Goal: Transaction & Acquisition: Purchase product/service

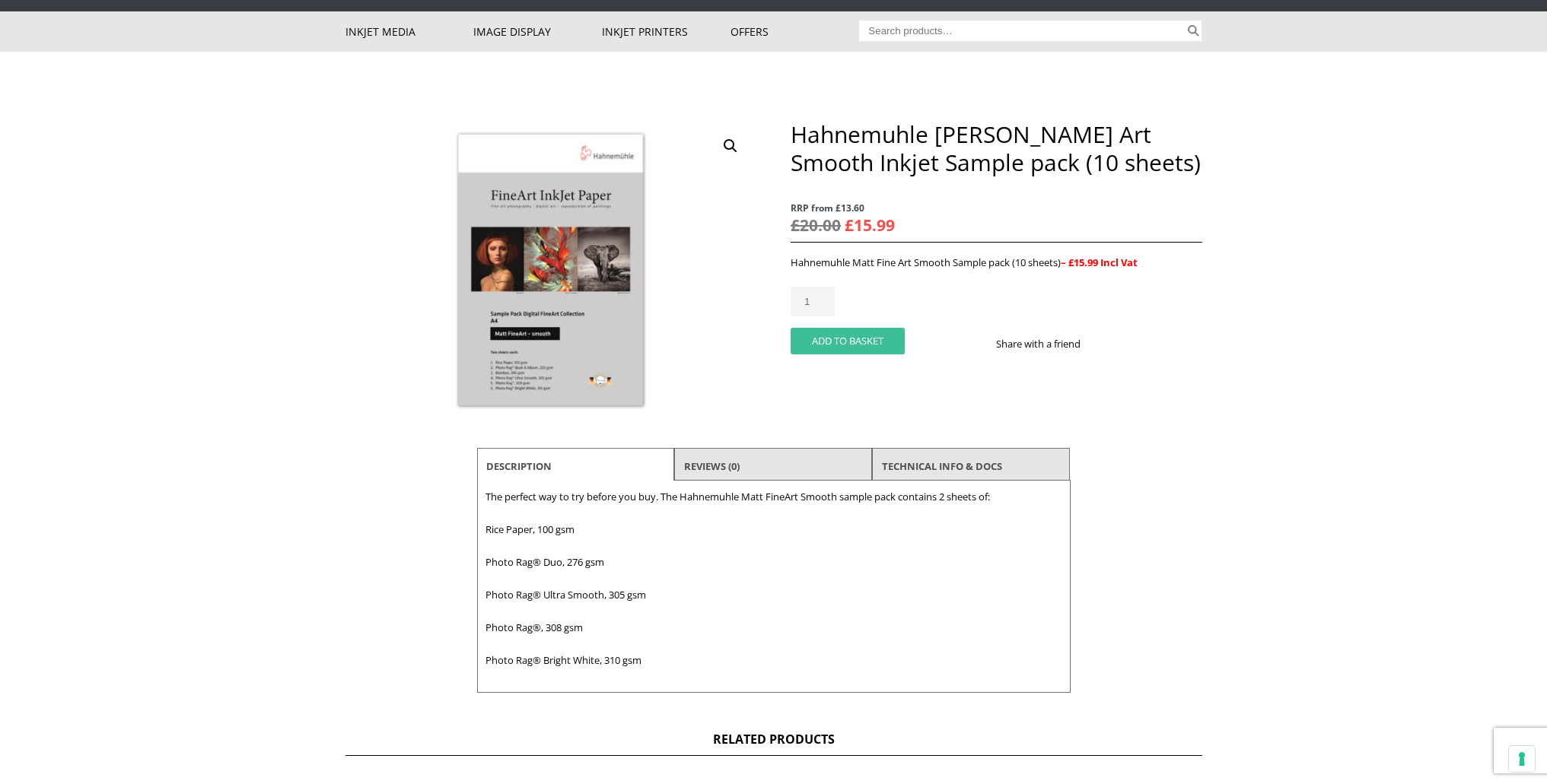
click at [840, 338] on button "Add to basket" at bounding box center [848, 340] width 114 height 26
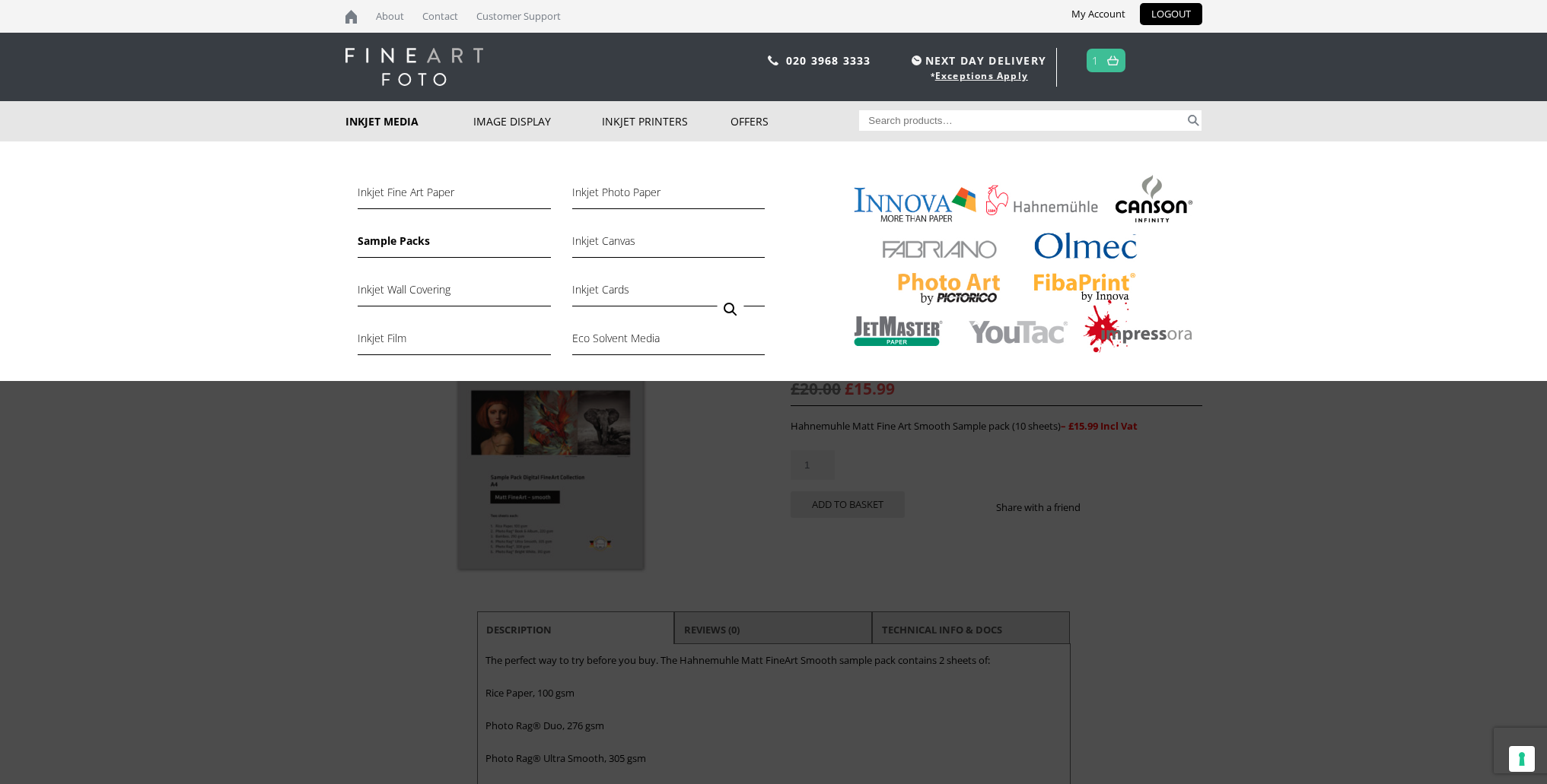
click at [389, 240] on link "Sample Packs" at bounding box center [454, 245] width 193 height 26
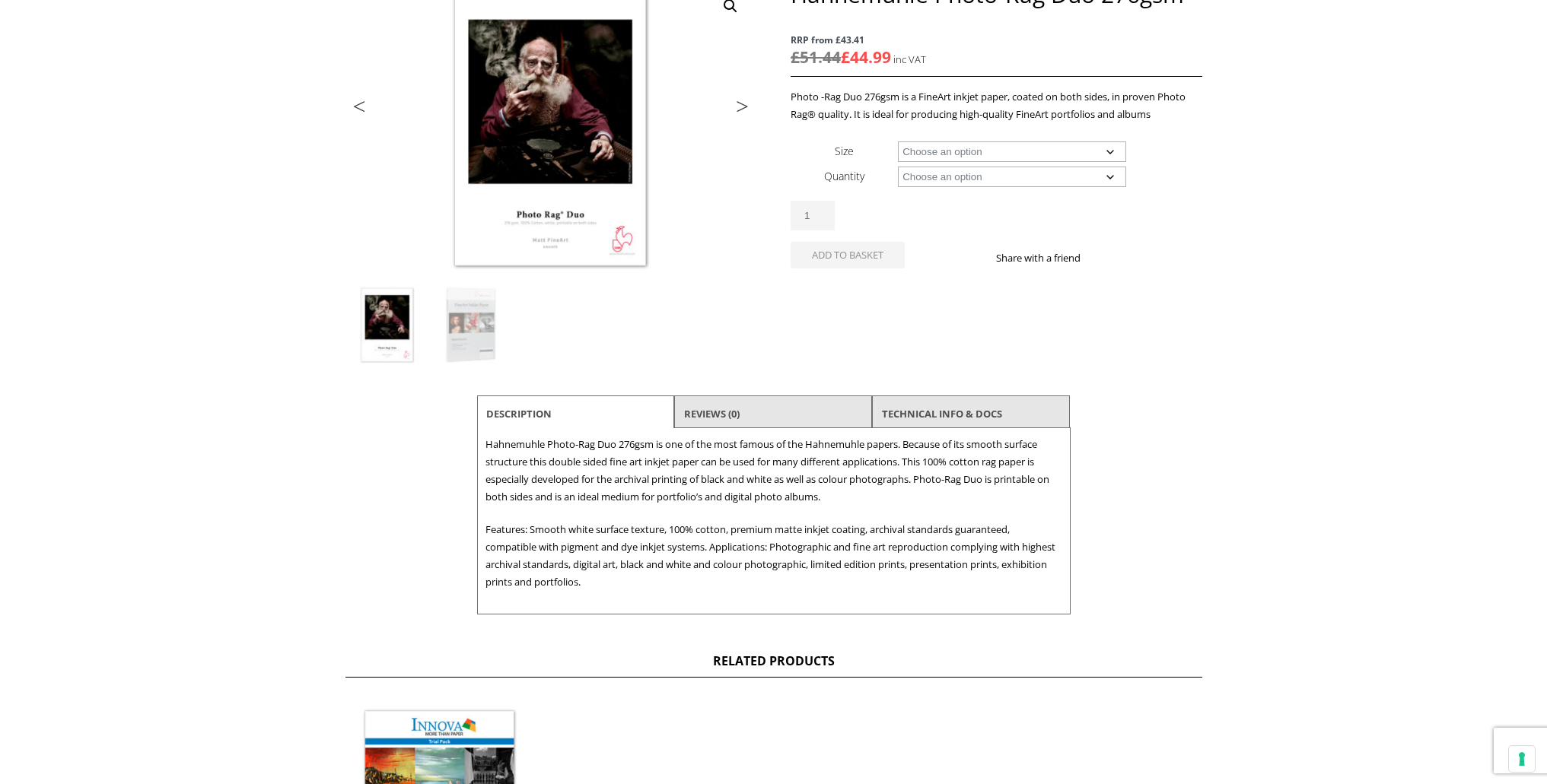
scroll to position [250, 0]
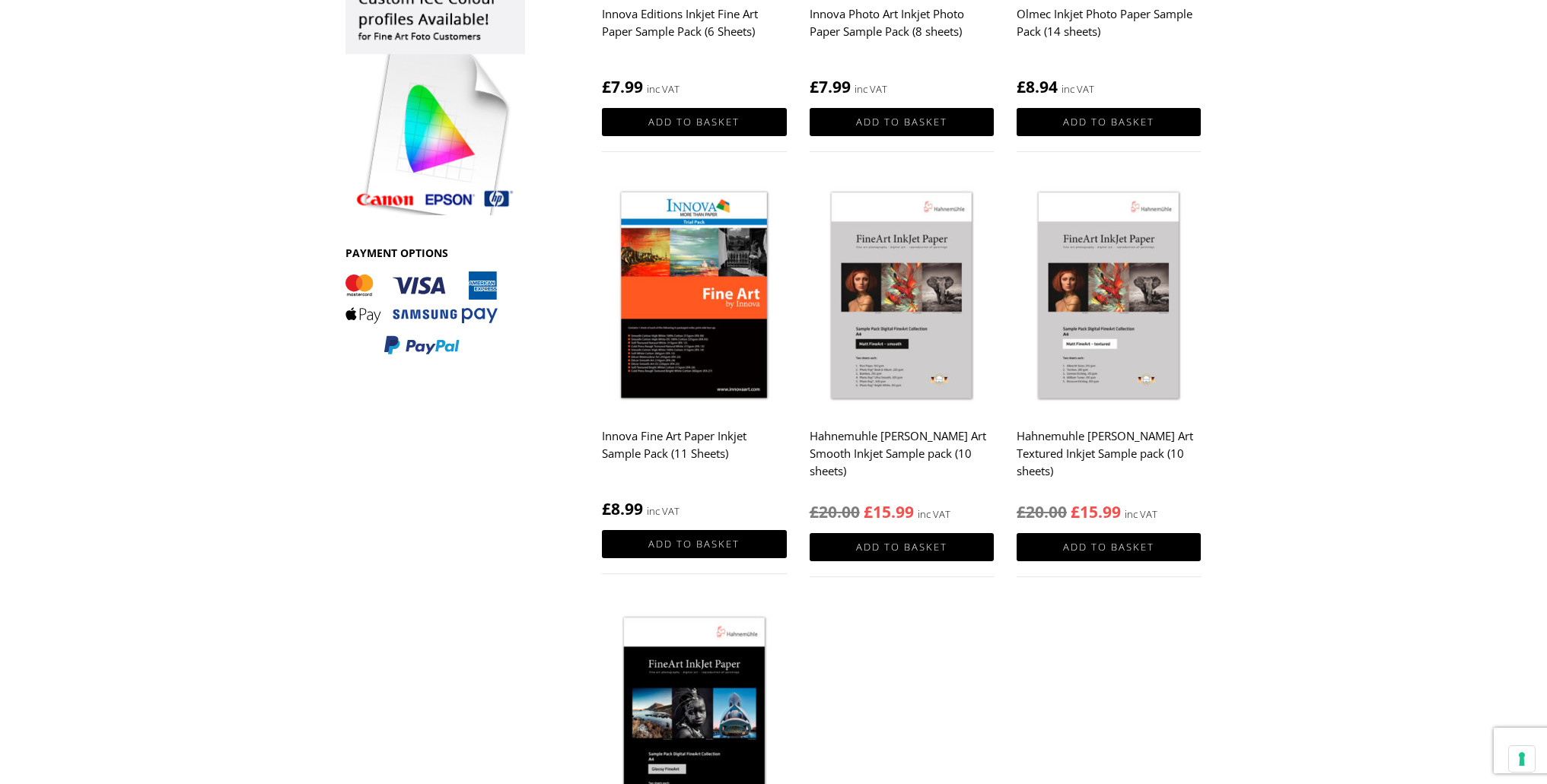
scroll to position [534, 0]
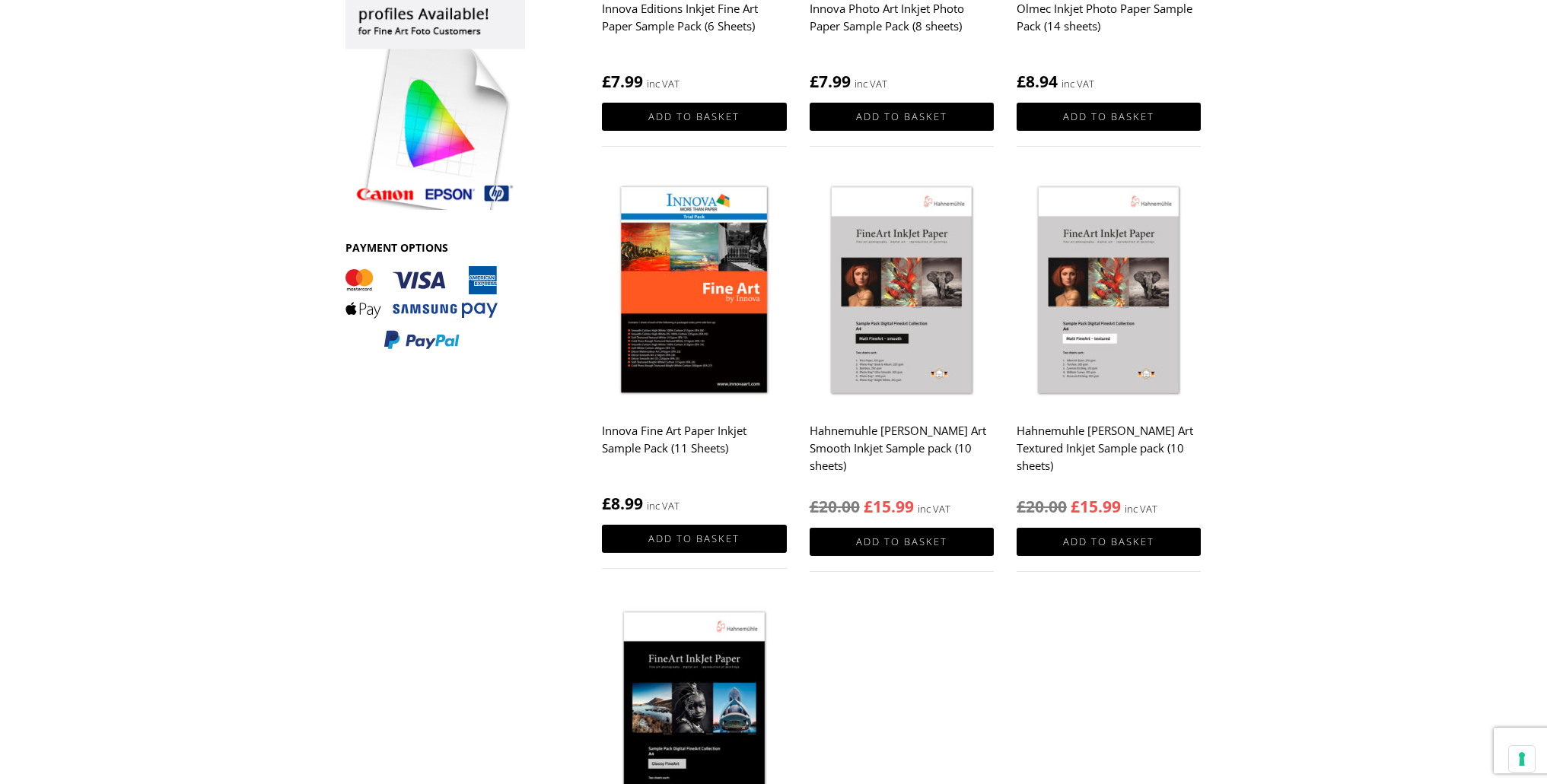
click at [705, 343] on img at bounding box center [694, 291] width 184 height 230
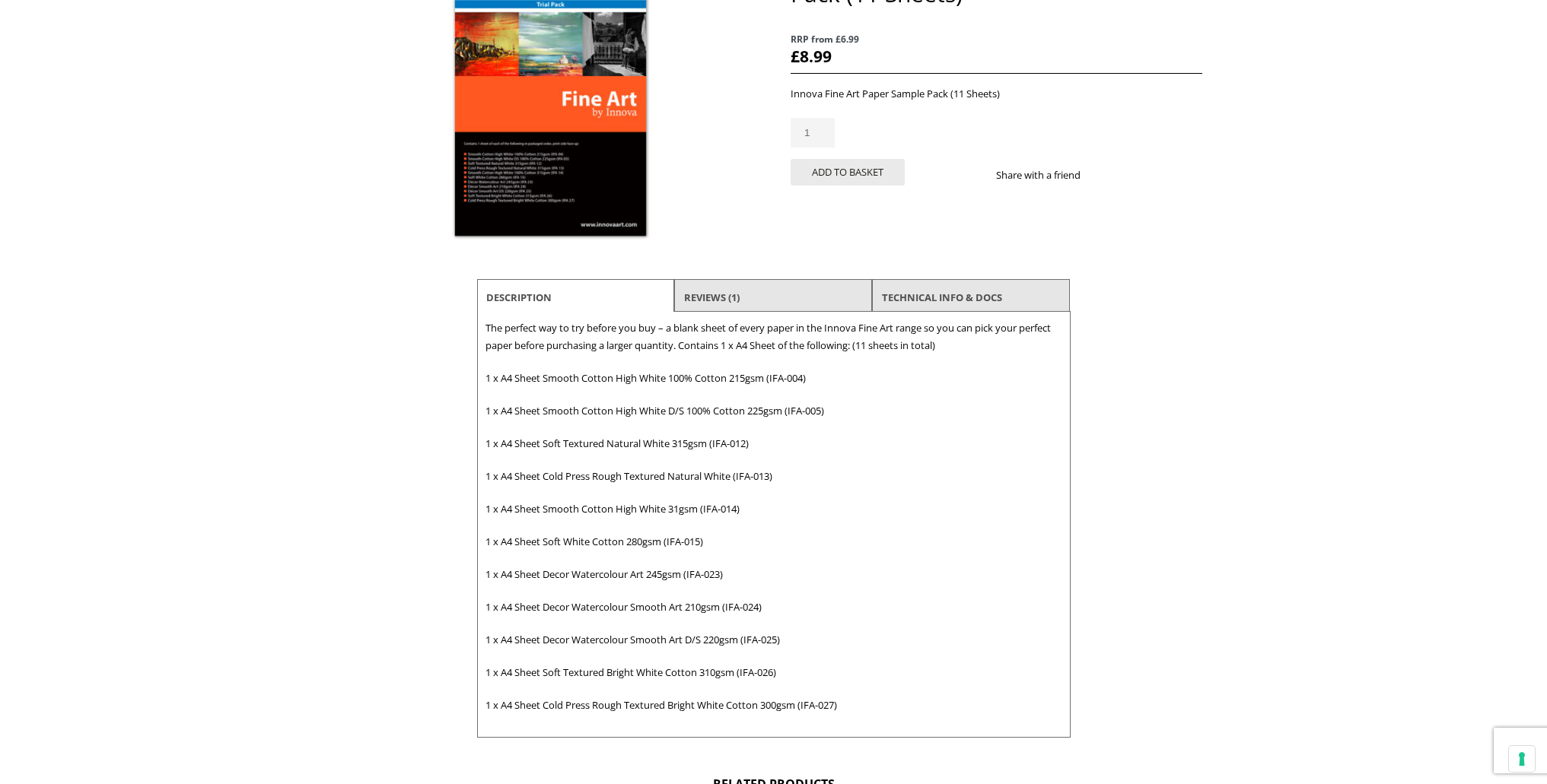
scroll to position [259, 0]
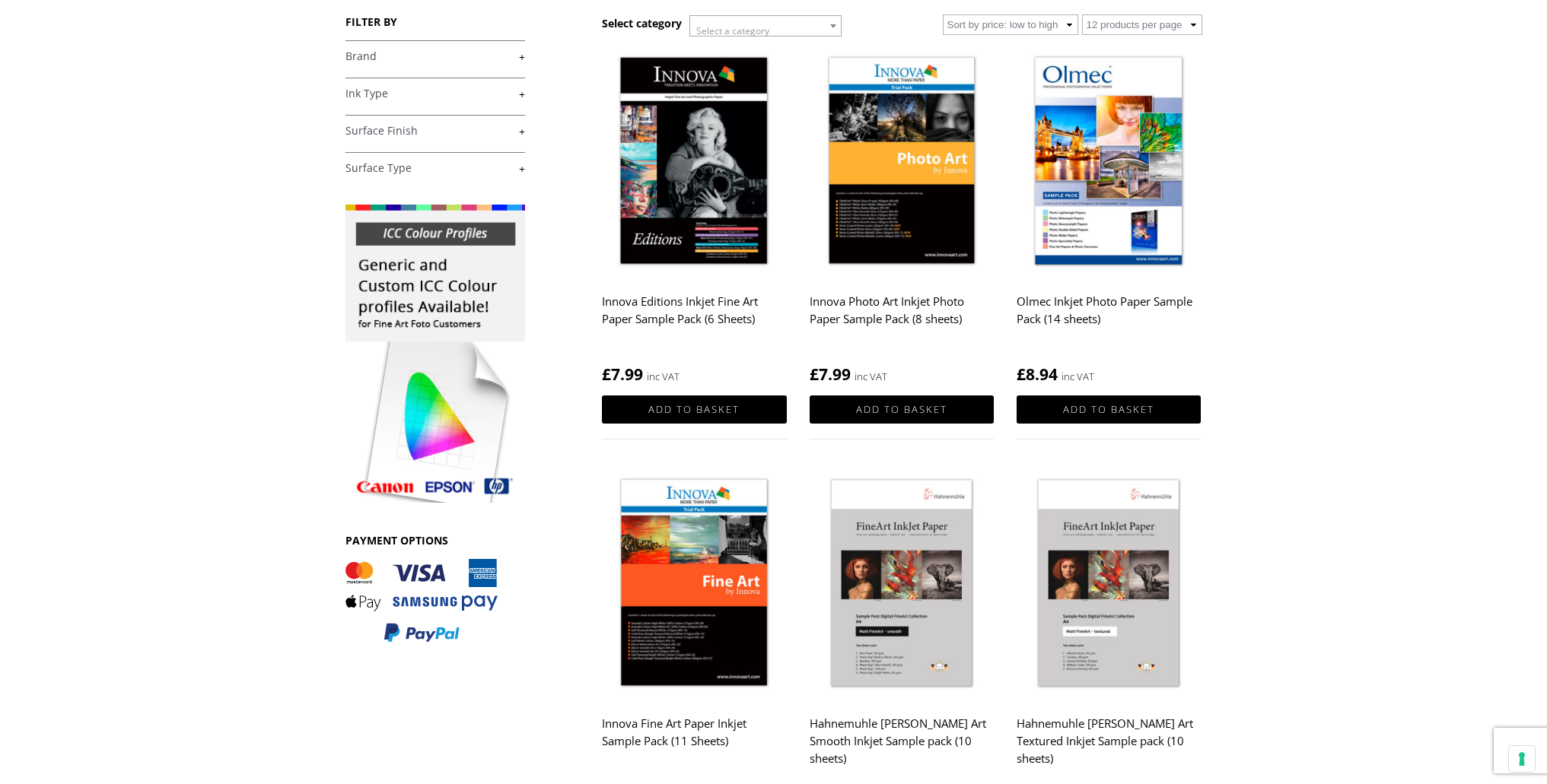
scroll to position [234, 0]
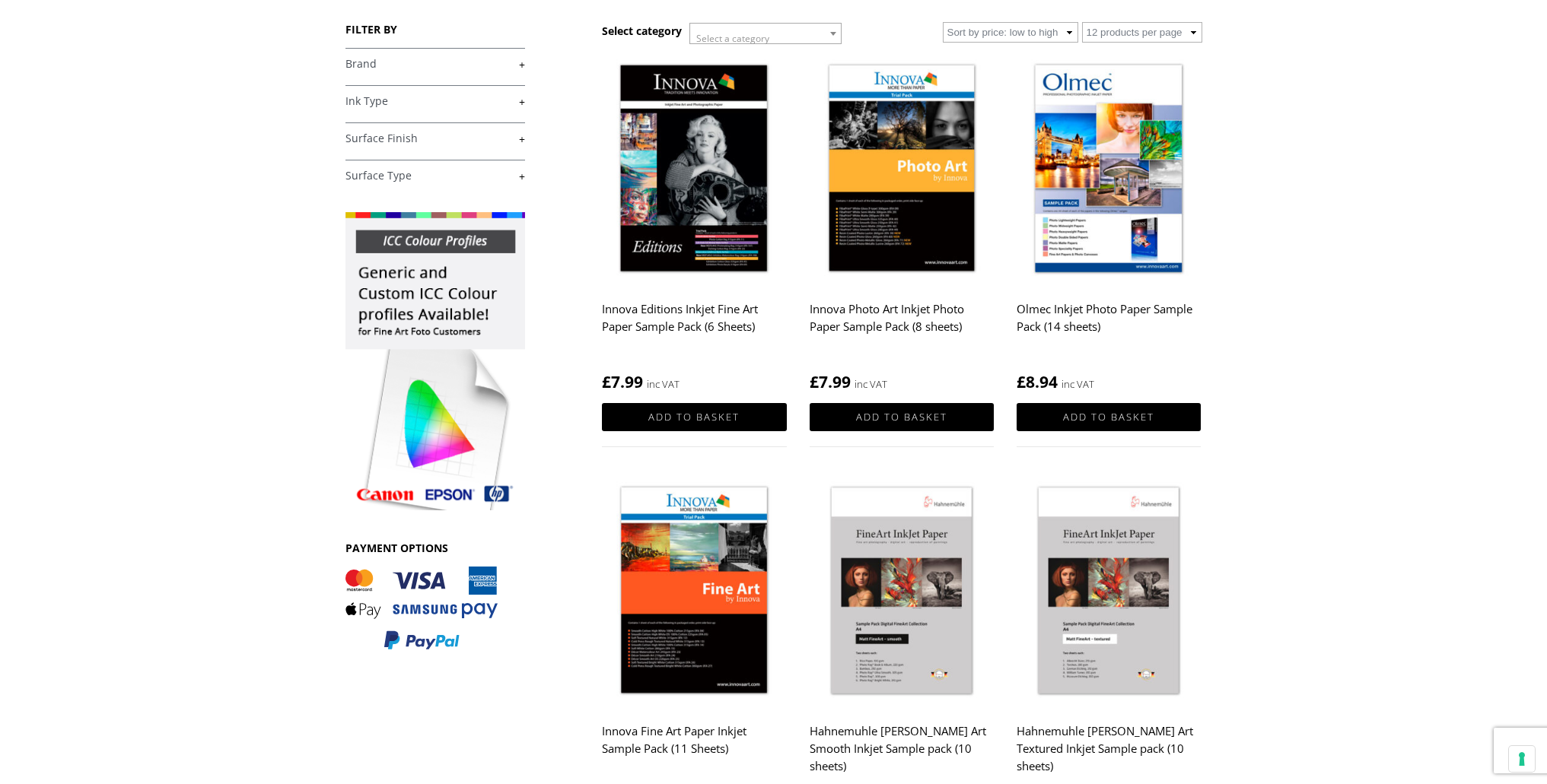
click at [680, 202] on img at bounding box center [694, 169] width 184 height 230
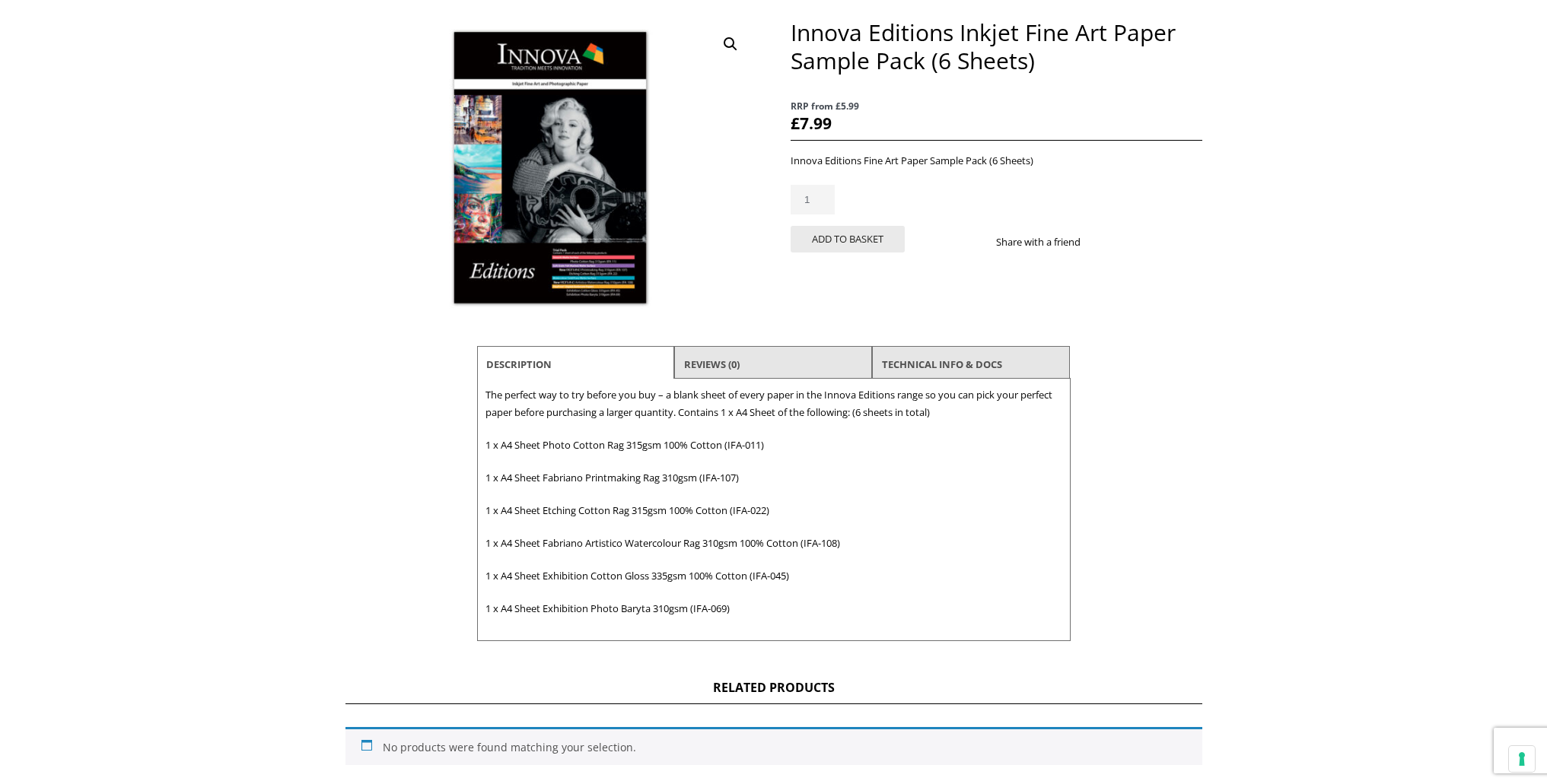
scroll to position [195, 0]
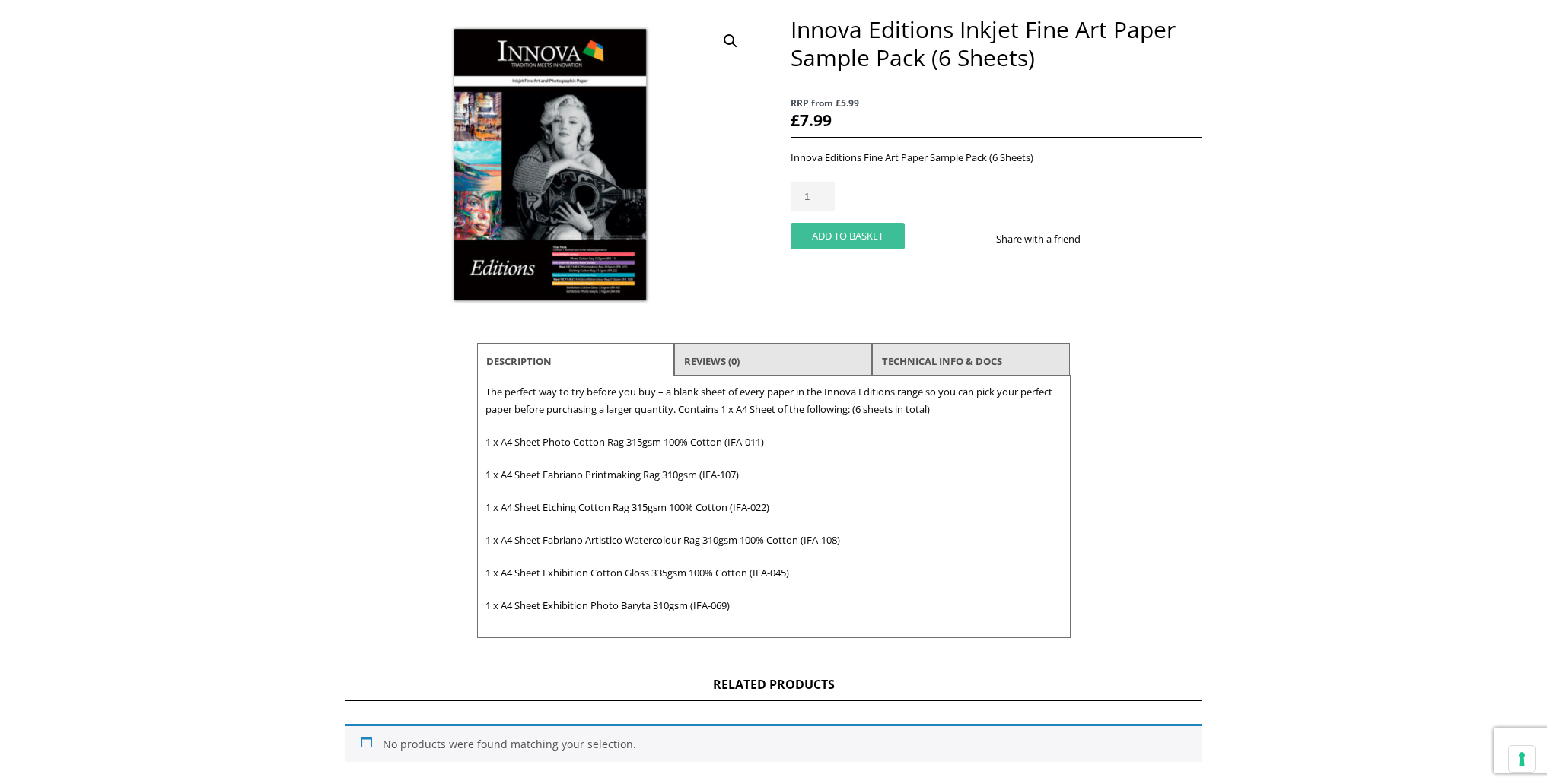
click at [817, 242] on button "Add to basket" at bounding box center [848, 236] width 114 height 26
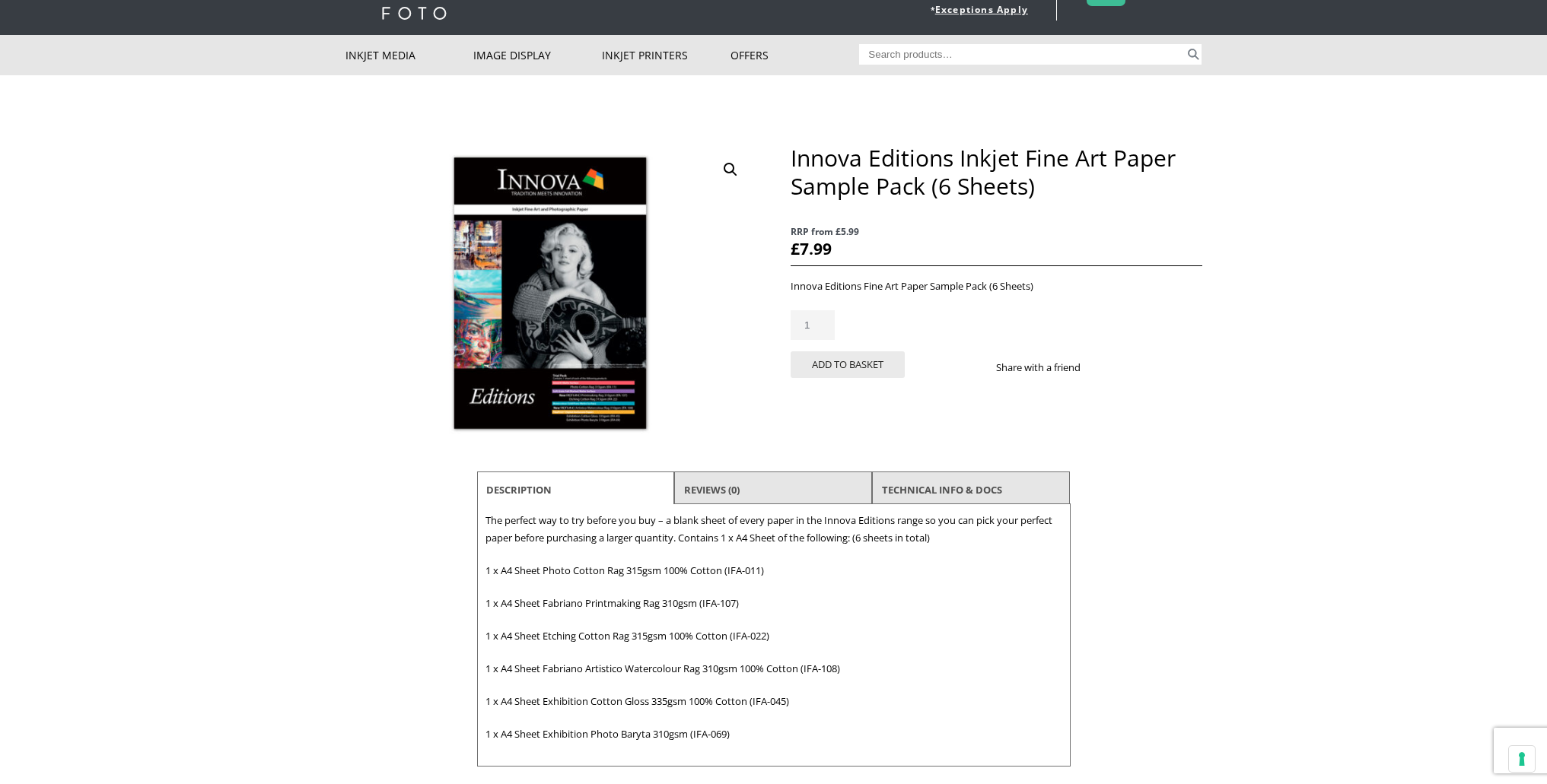
scroll to position [67, 0]
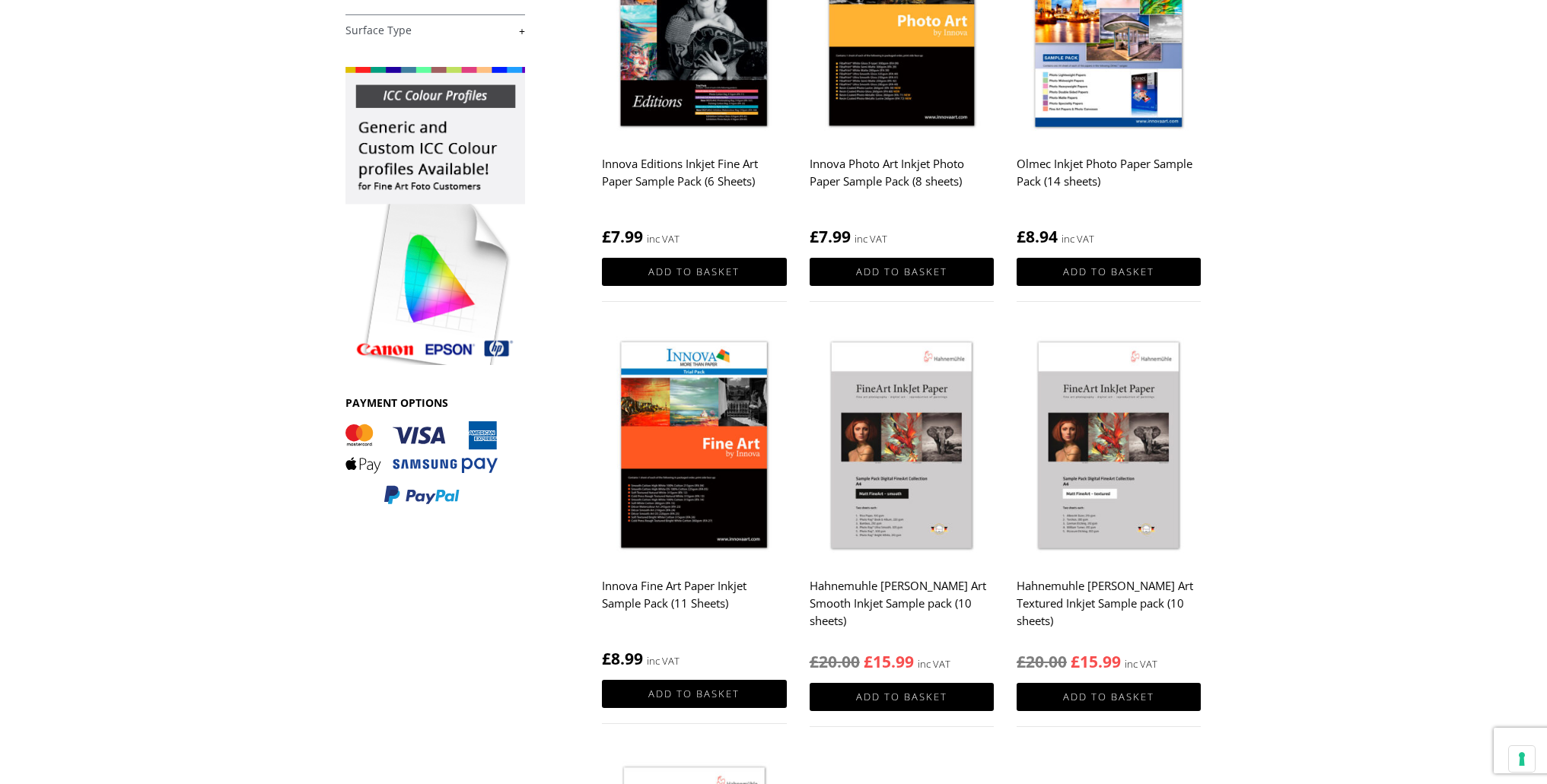
scroll to position [383, 0]
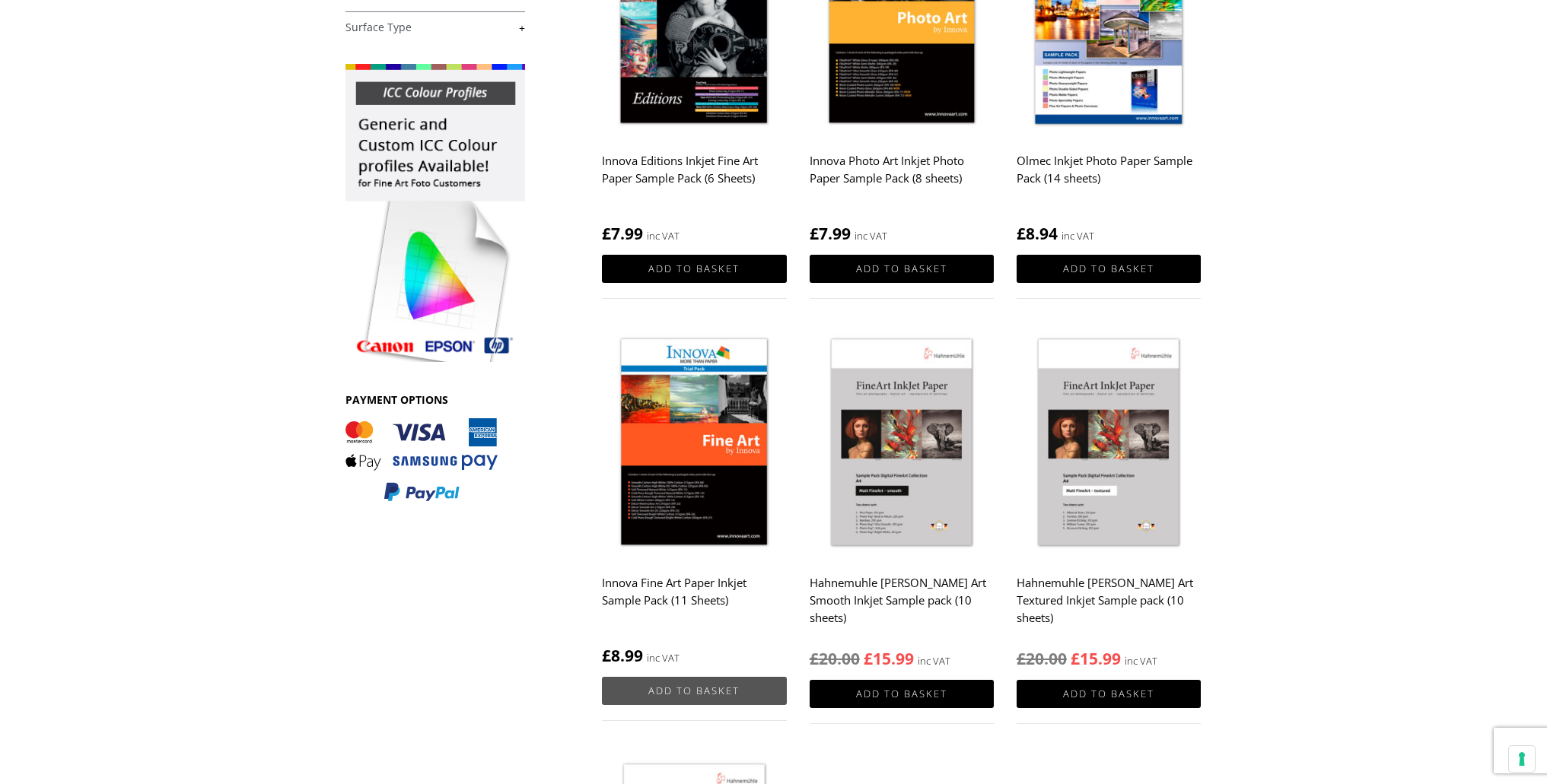
click at [706, 690] on link "Add to basket" at bounding box center [694, 690] width 184 height 28
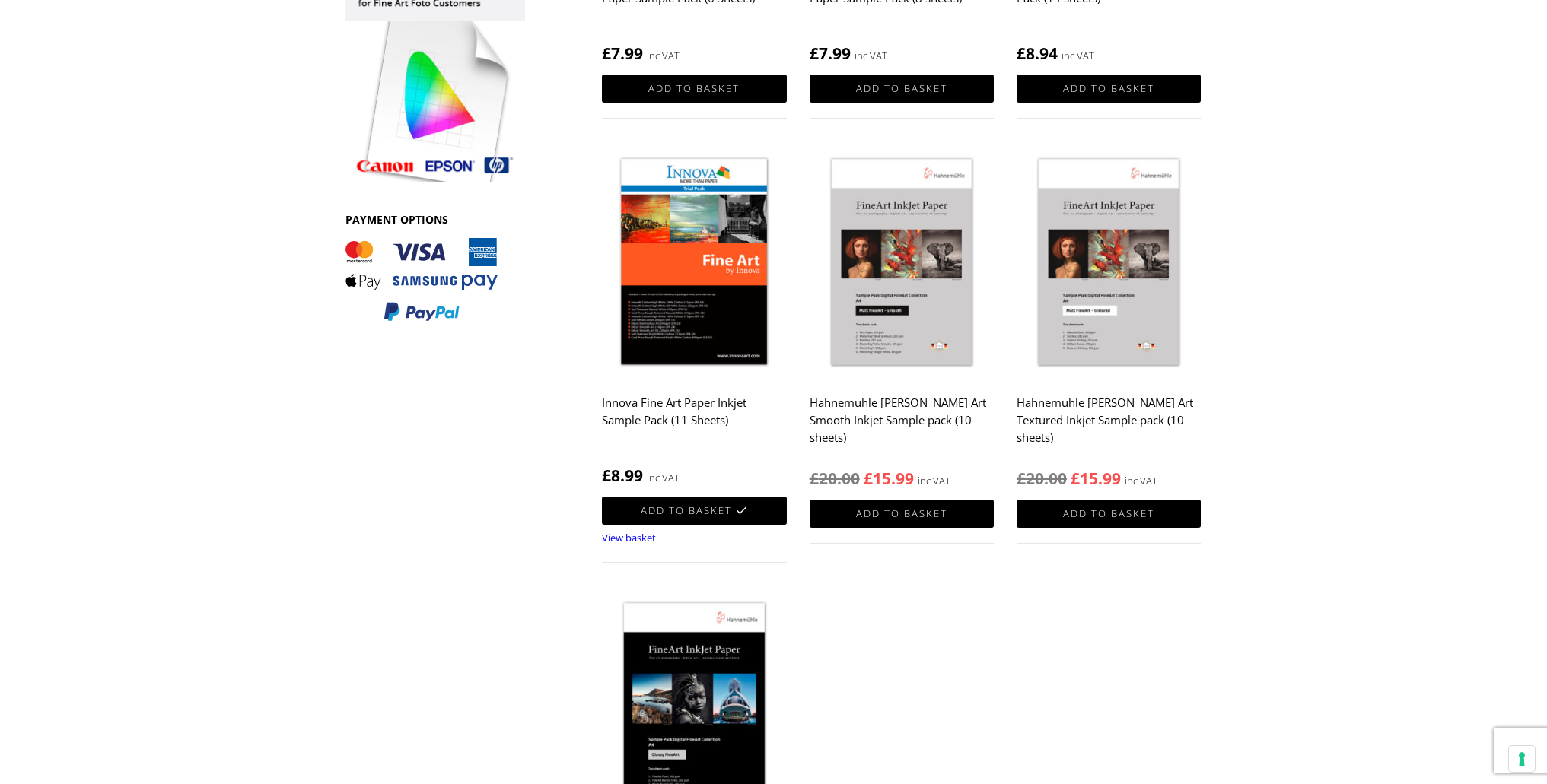
scroll to position [452, 0]
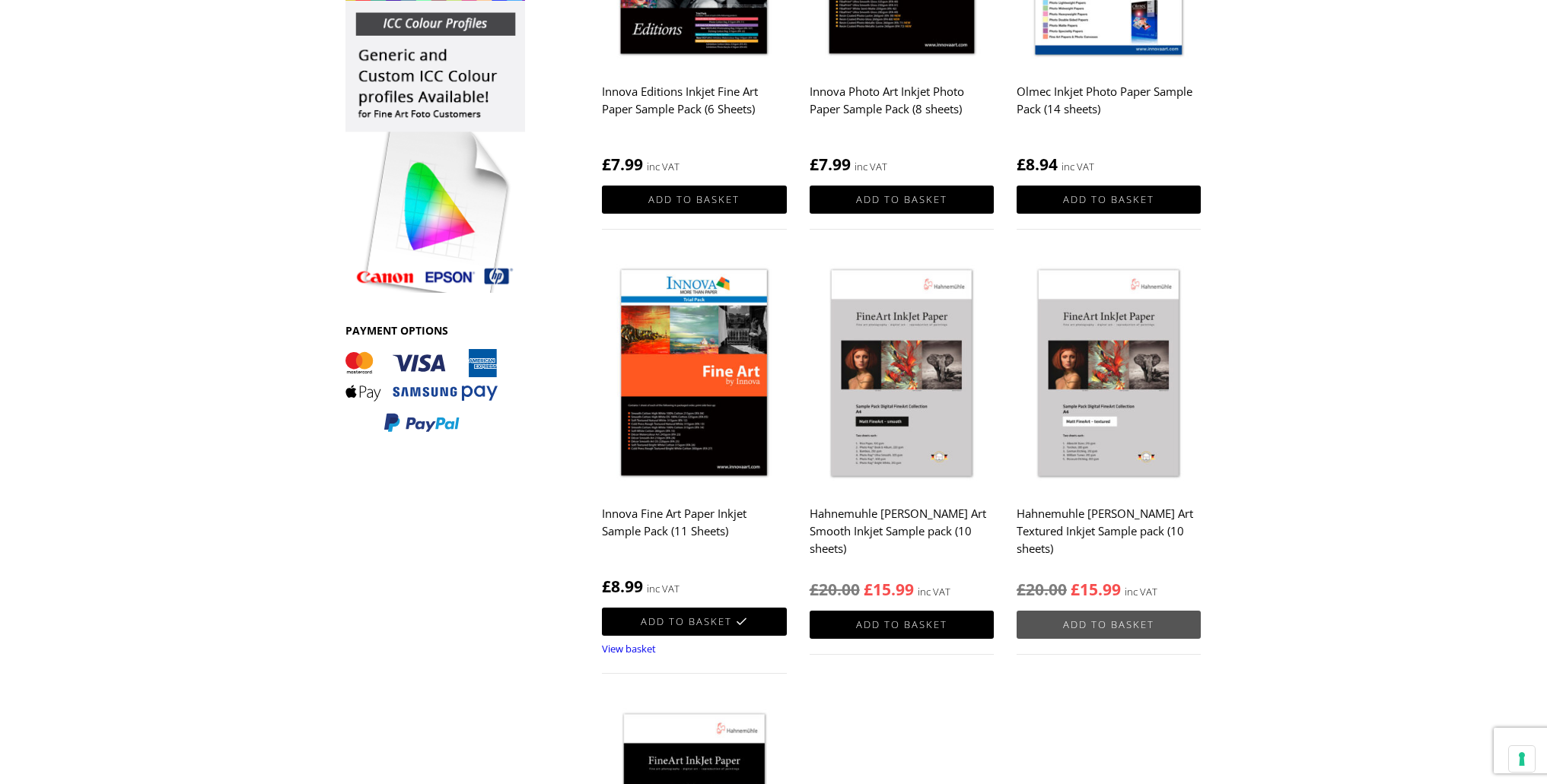
click at [1113, 632] on link "Add to basket" at bounding box center [1108, 624] width 184 height 28
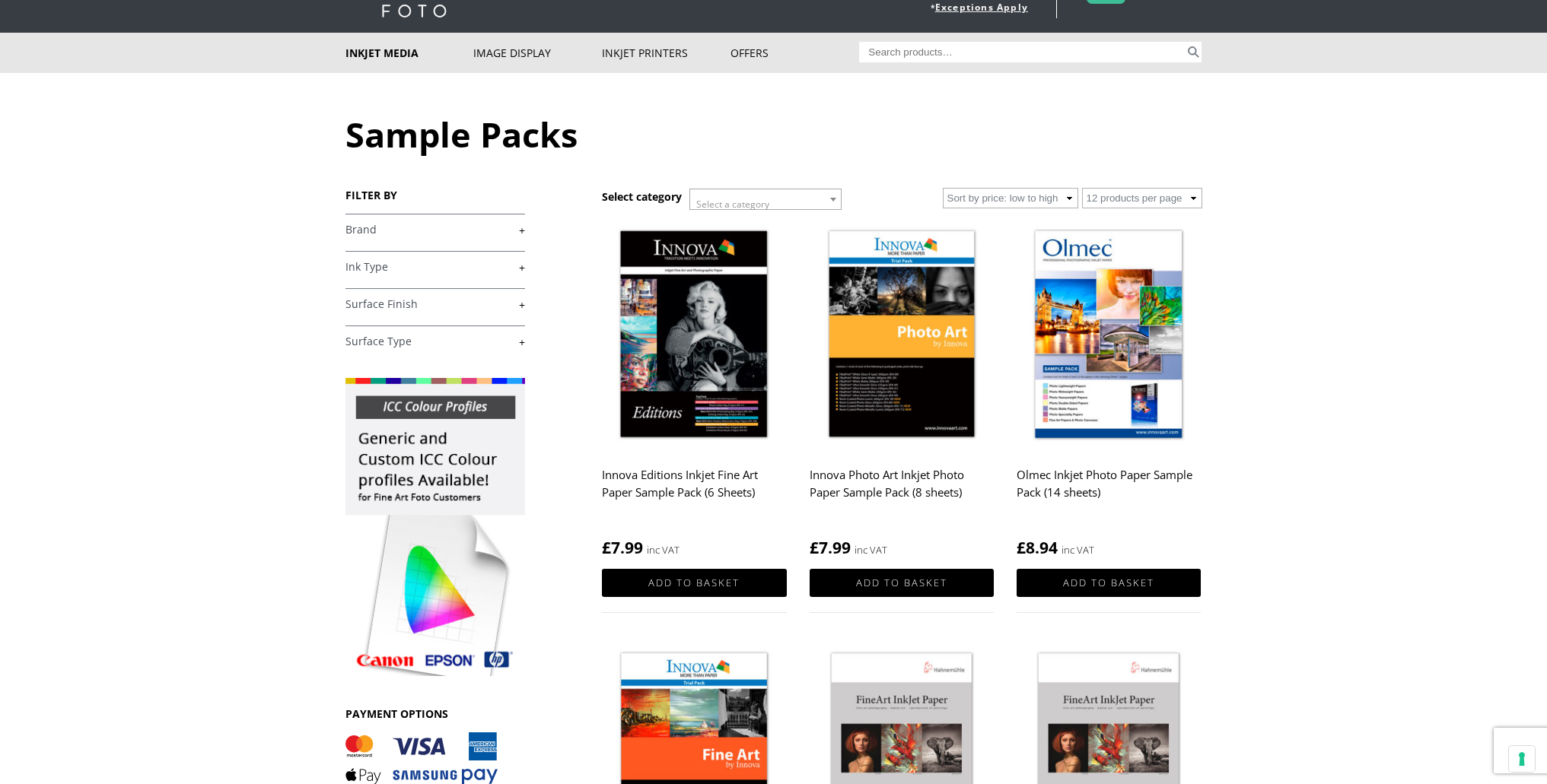
scroll to position [0, 0]
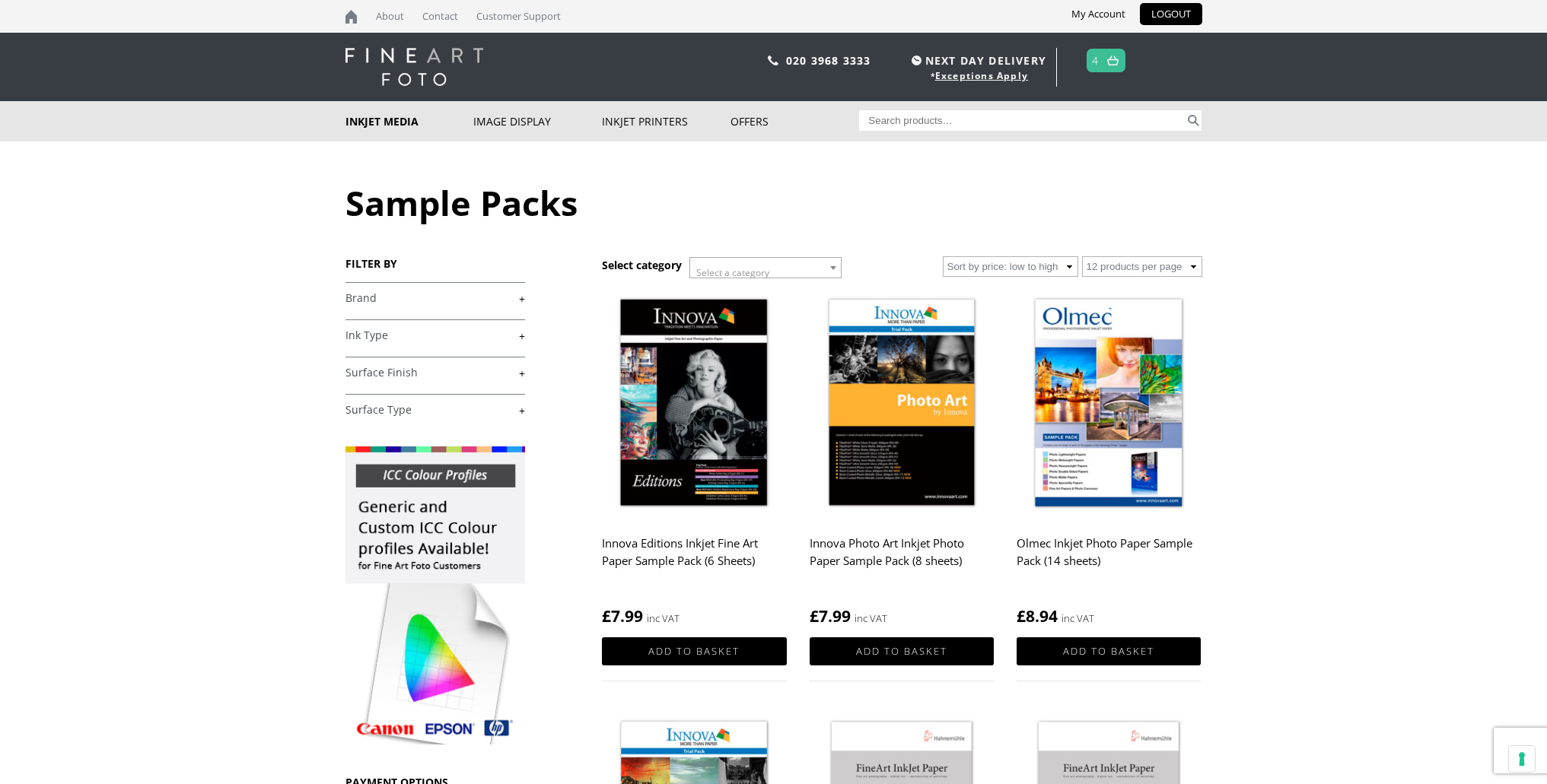
click at [1098, 57] on link "4" at bounding box center [1095, 60] width 7 height 22
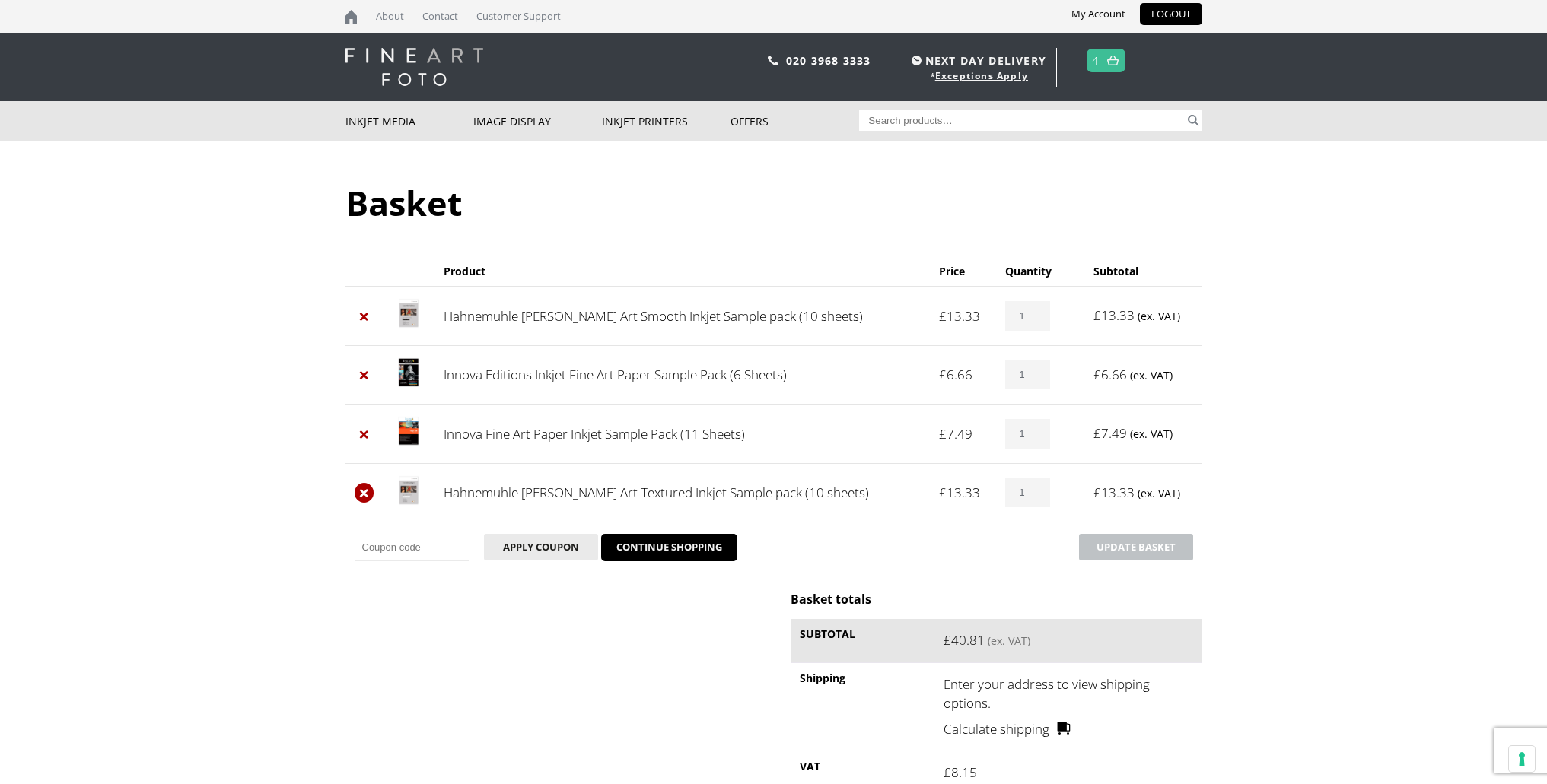
click at [365, 492] on link "×" at bounding box center [364, 493] width 20 height 20
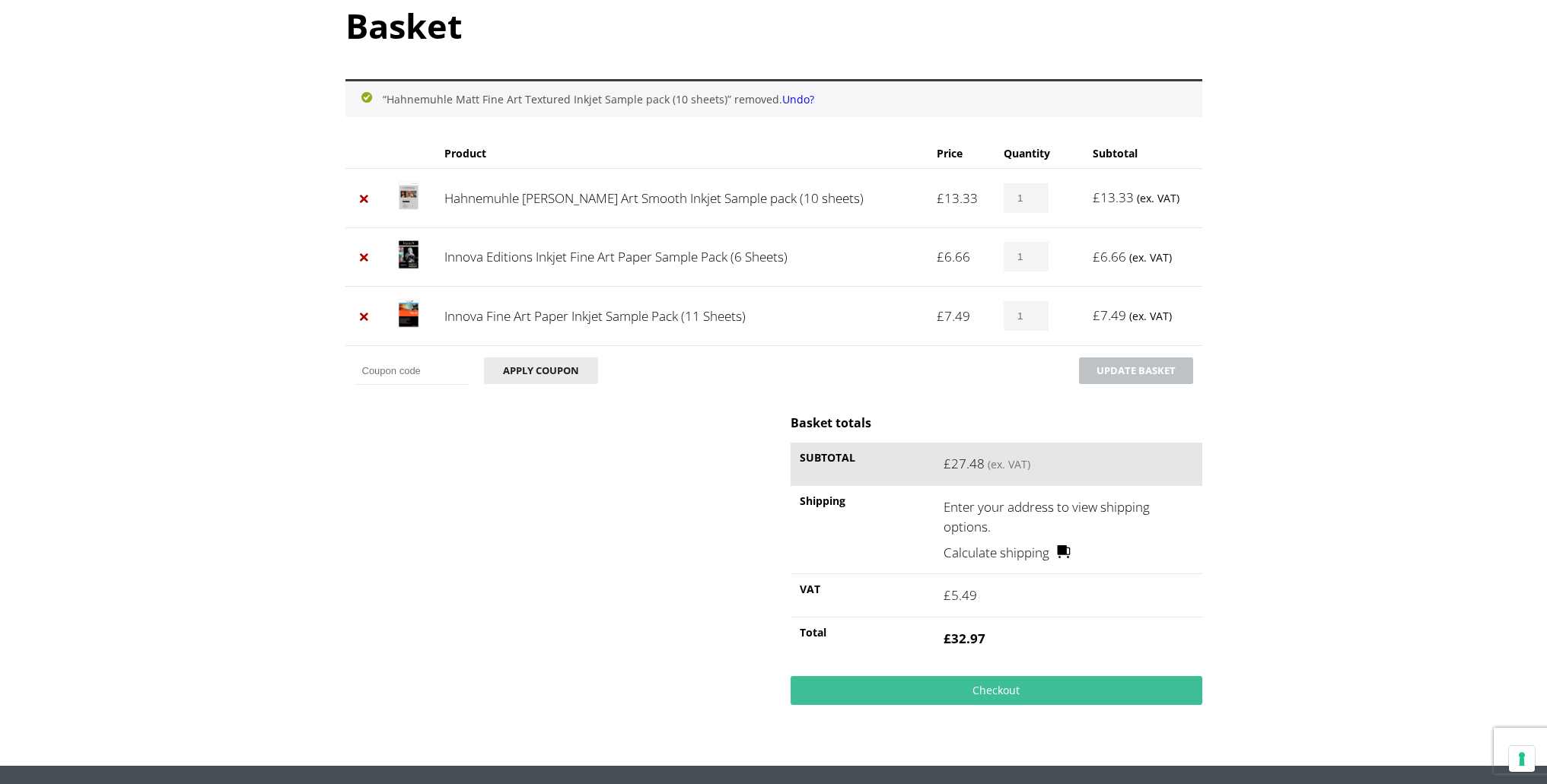
scroll to position [181, 0]
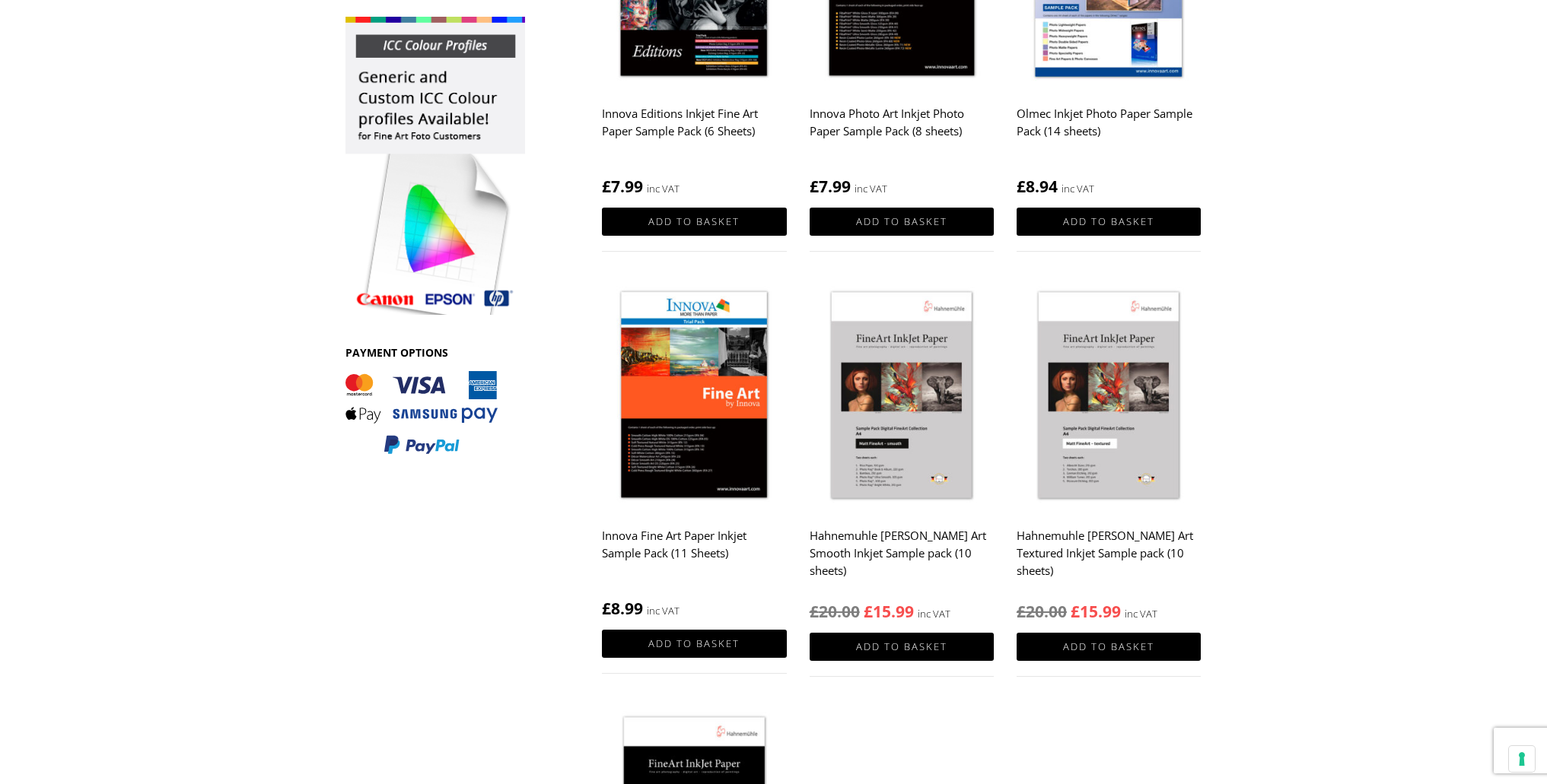
scroll to position [433, 0]
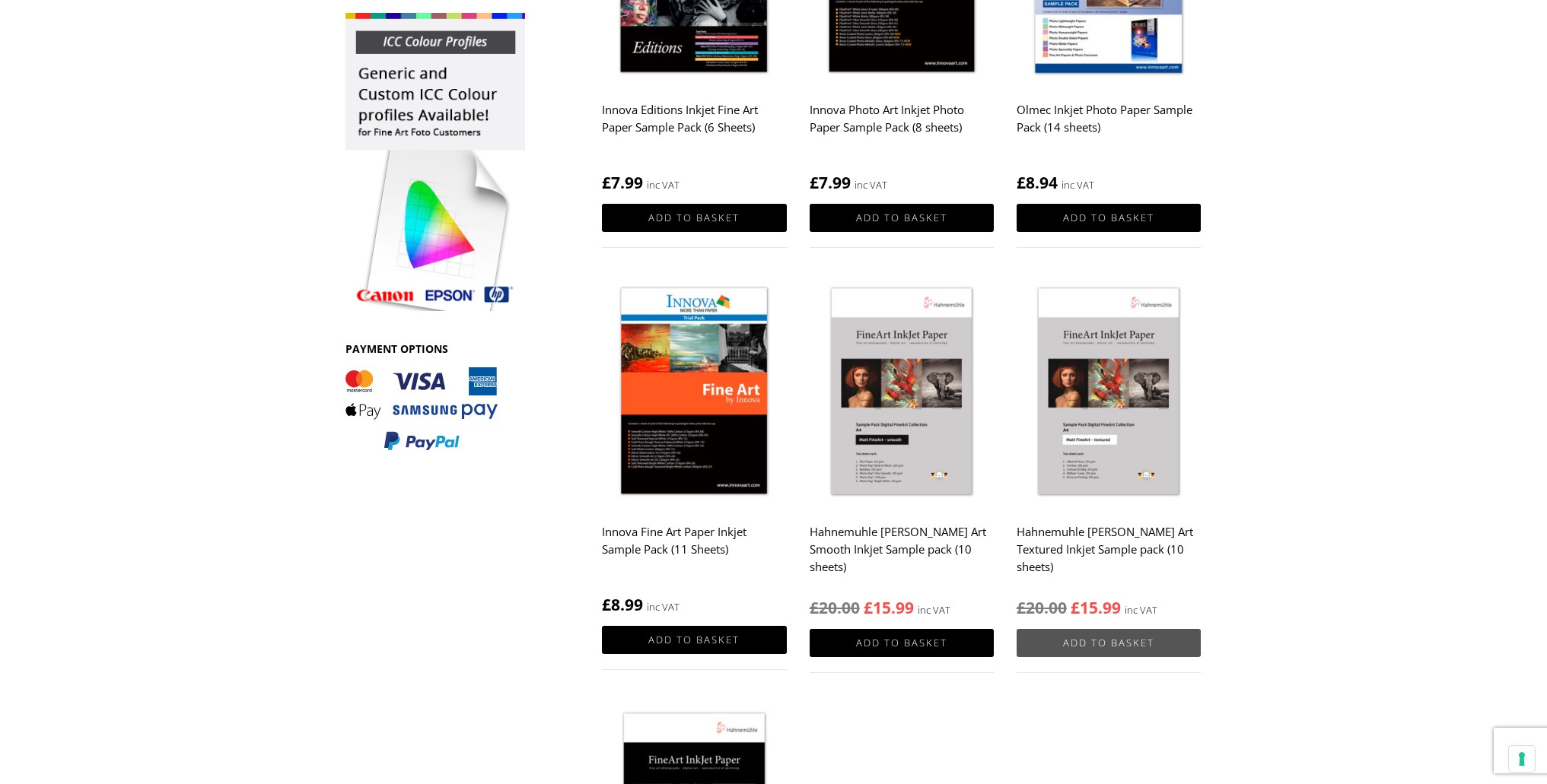
click at [1095, 644] on link "Add to basket" at bounding box center [1108, 643] width 184 height 28
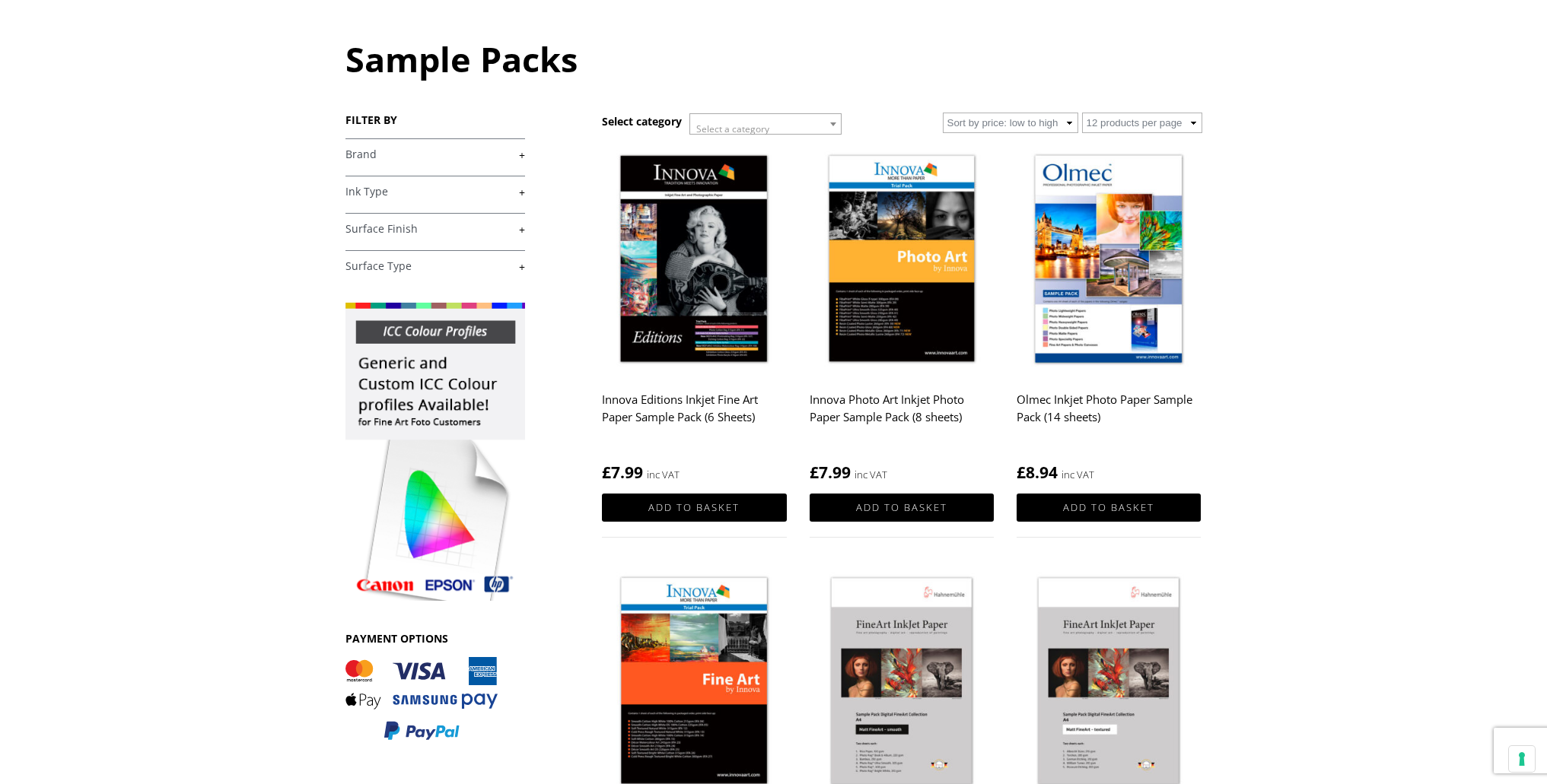
scroll to position [0, 0]
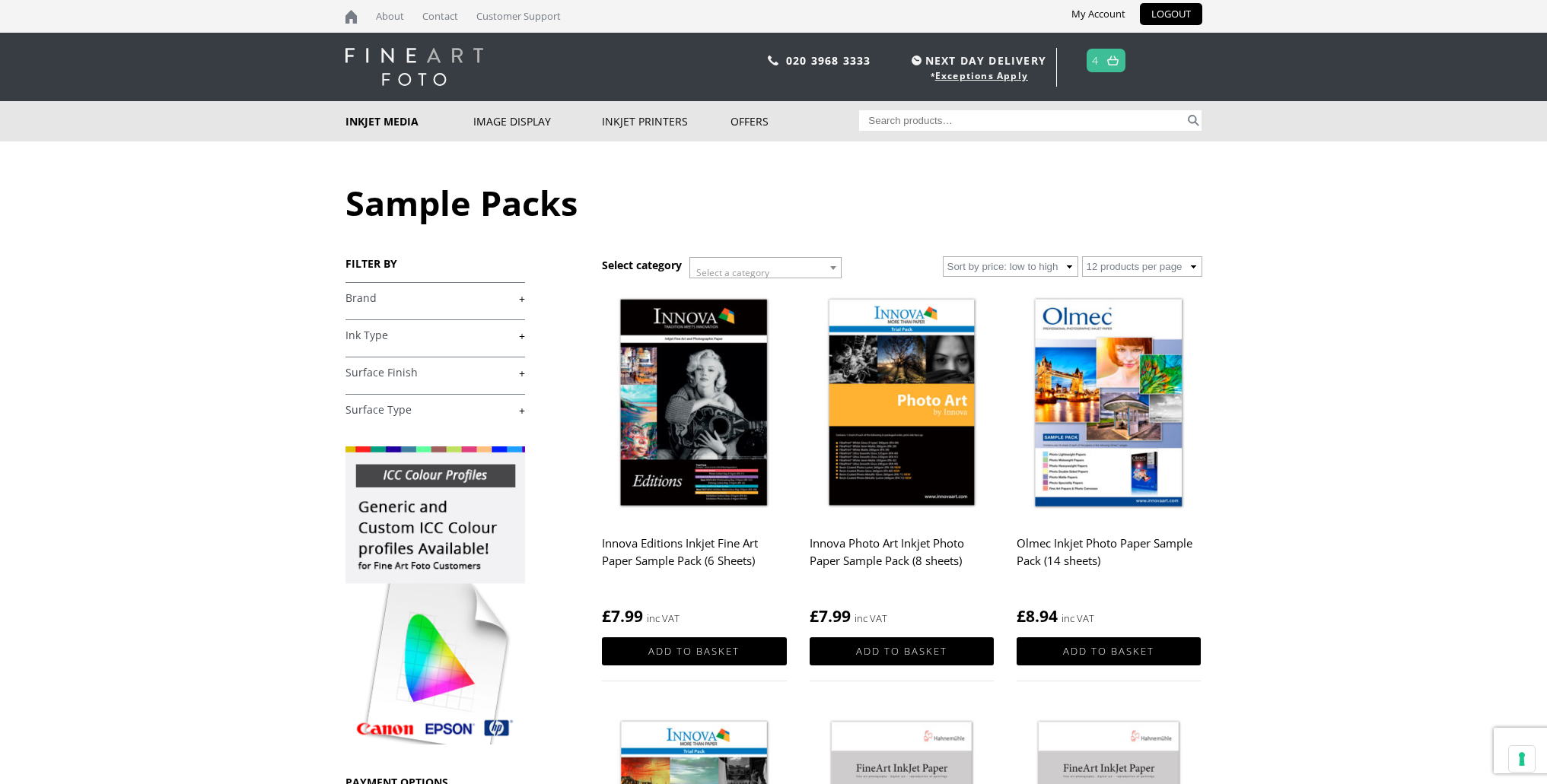
click at [1105, 63] on link at bounding box center [1113, 60] width 19 height 22
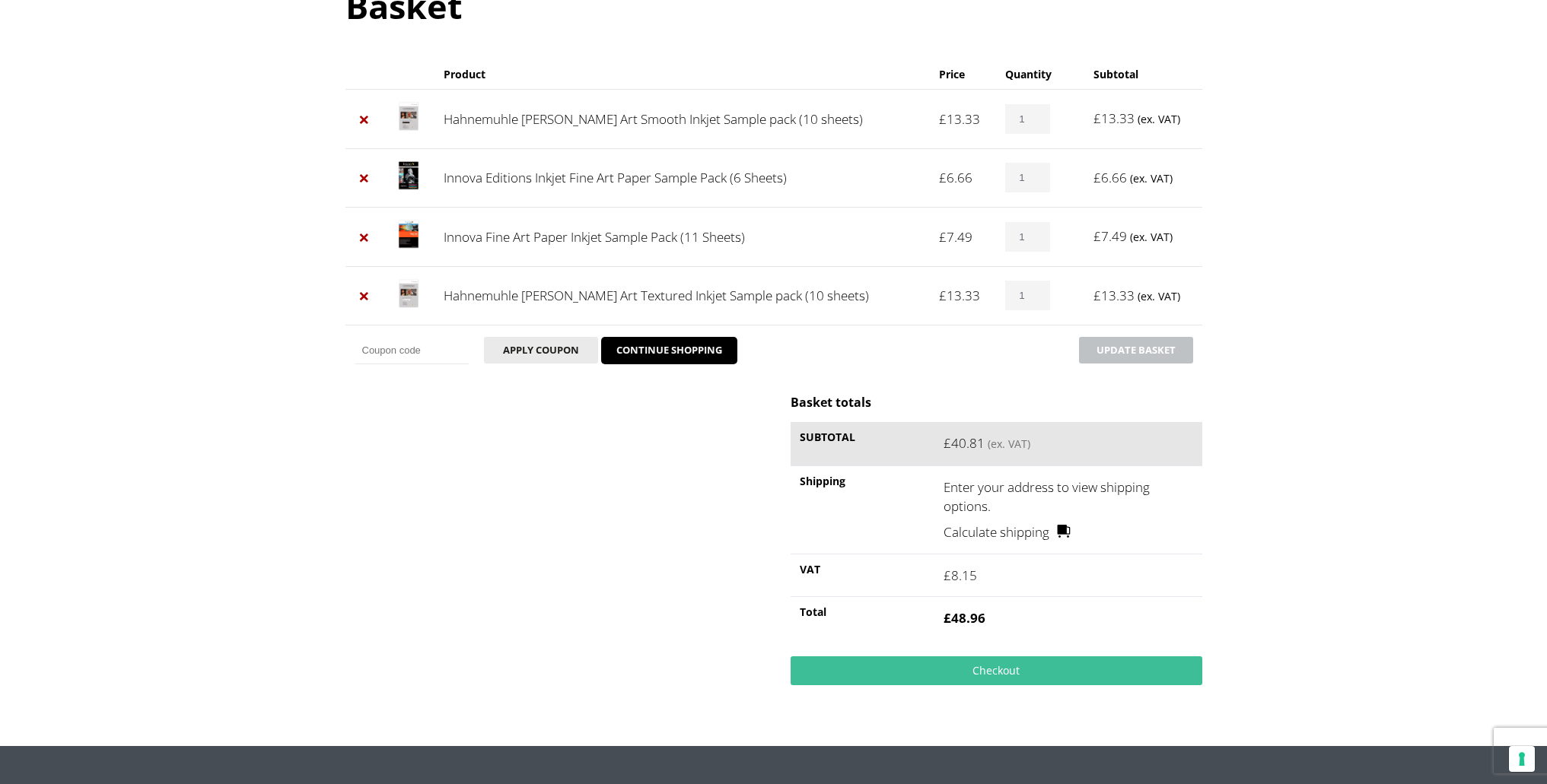
scroll to position [200, 0]
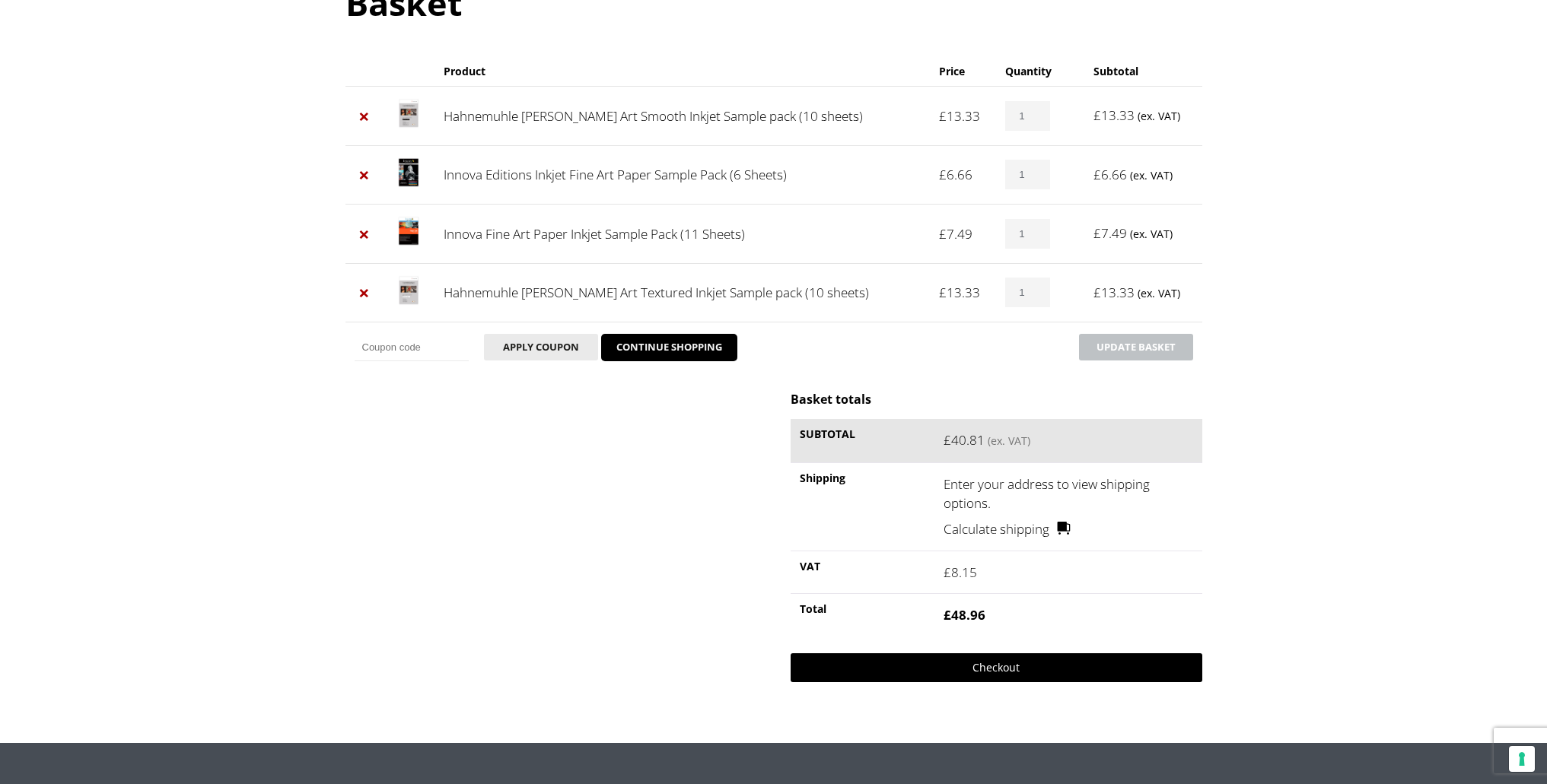
click at [1007, 669] on link "Checkout" at bounding box center [996, 668] width 411 height 29
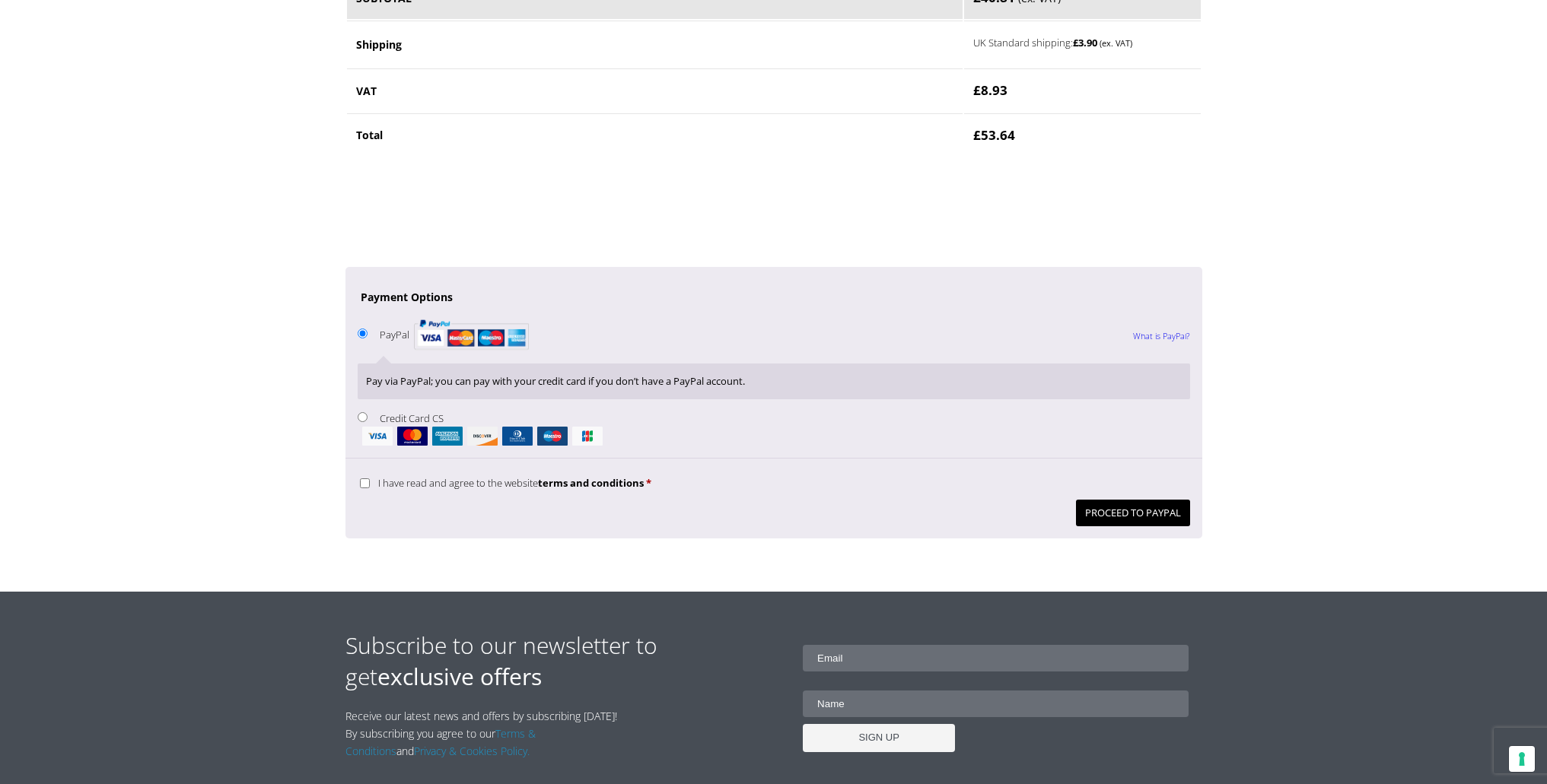
scroll to position [1156, 0]
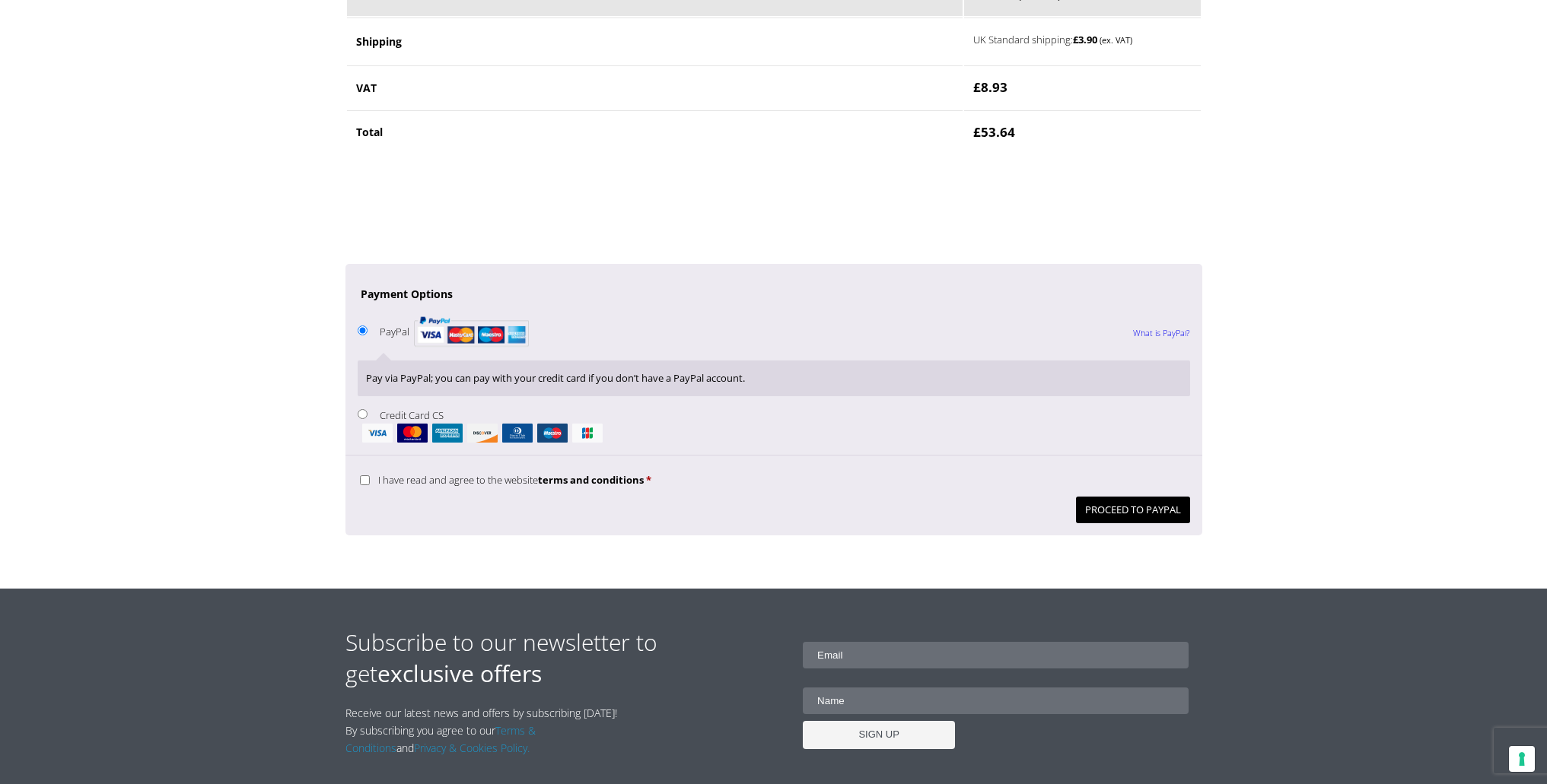
click at [361, 481] on input "I have read and agree to the website terms and conditions *" at bounding box center [364, 480] width 10 height 10
checkbox input "true"
click at [360, 412] on input "Credit Card CS" at bounding box center [362, 414] width 10 height 10
radio input "true"
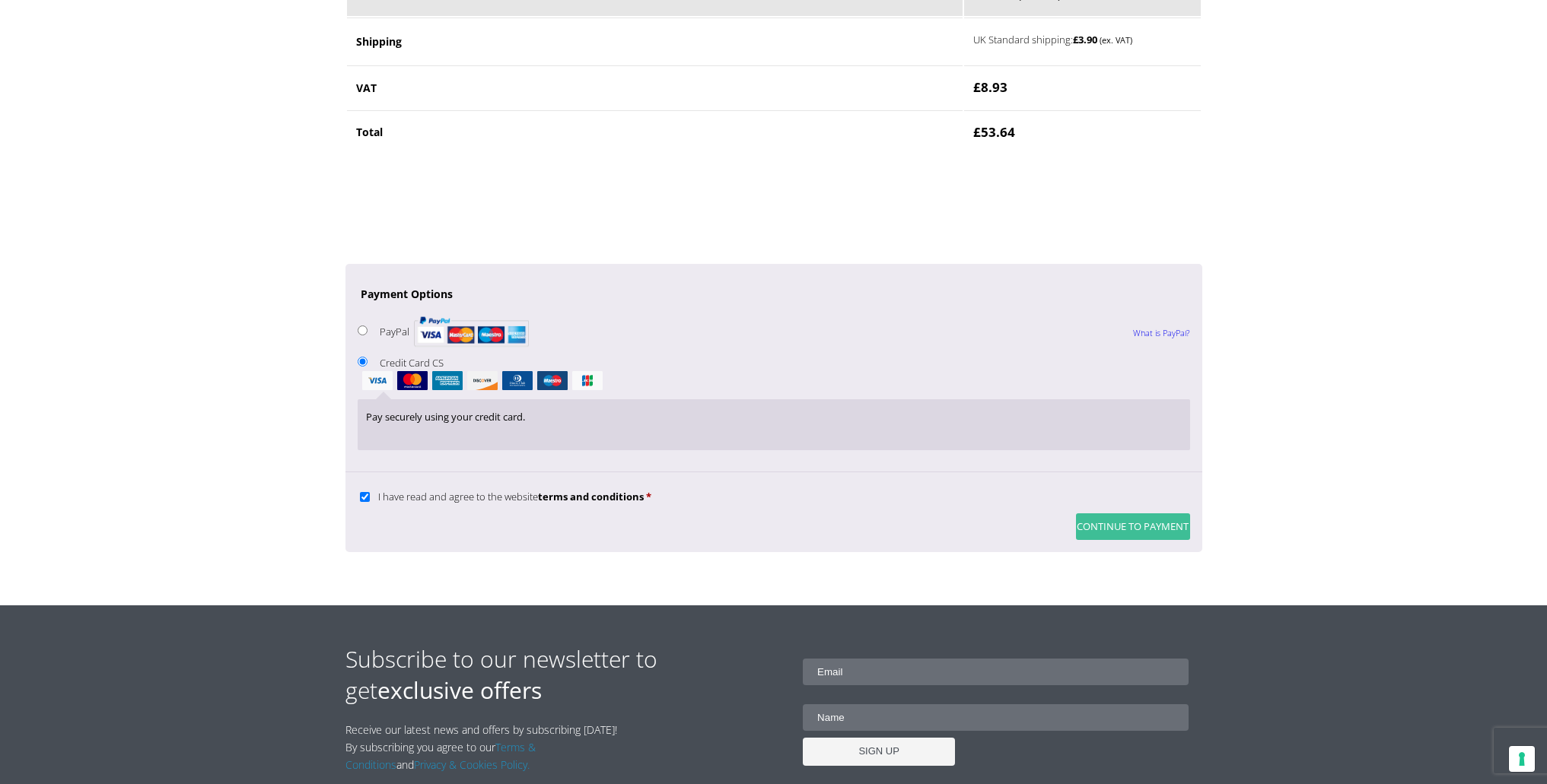
click at [1128, 529] on button "Continue to Payment" at bounding box center [1133, 526] width 114 height 26
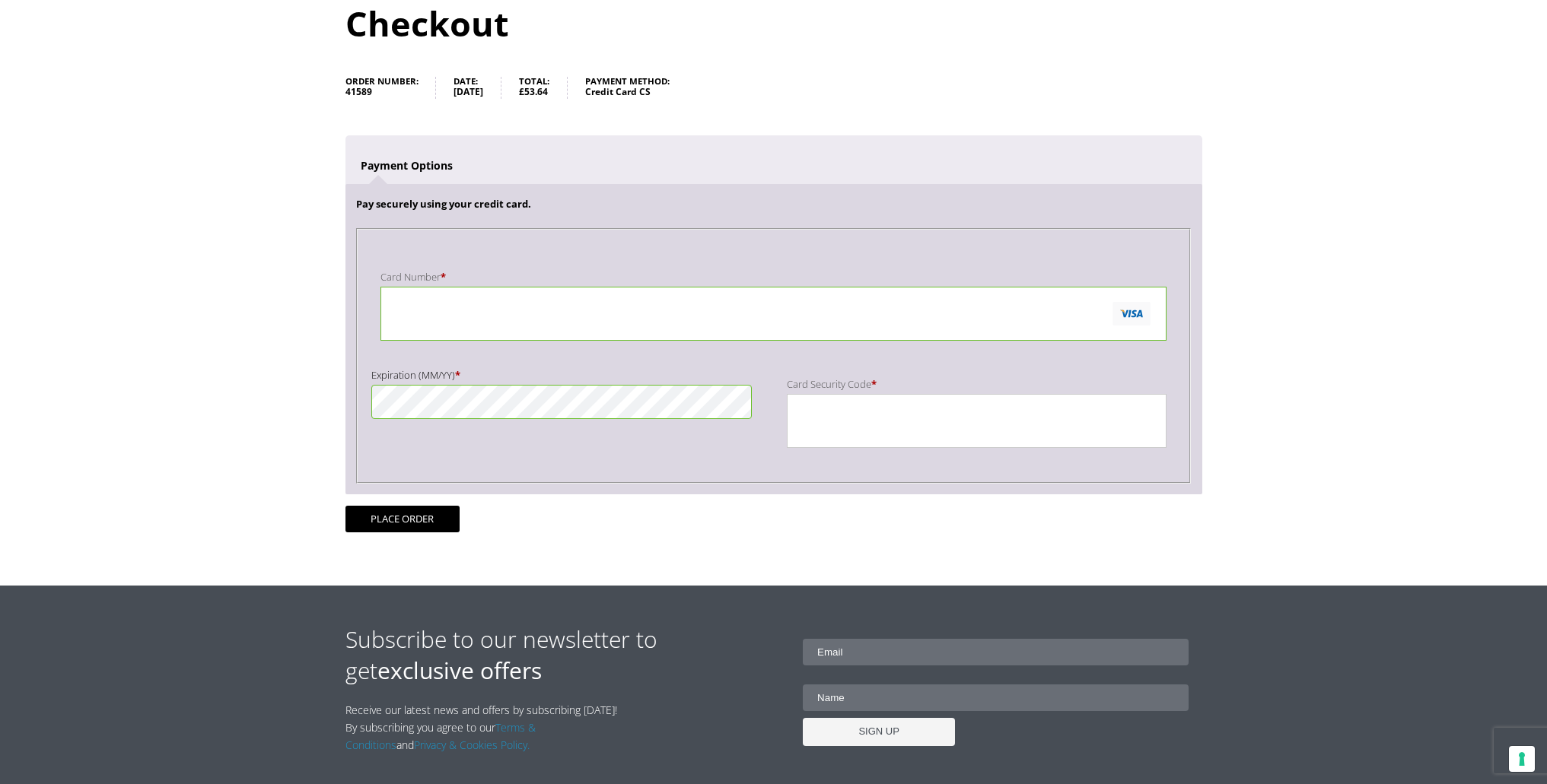
scroll to position [185, 0]
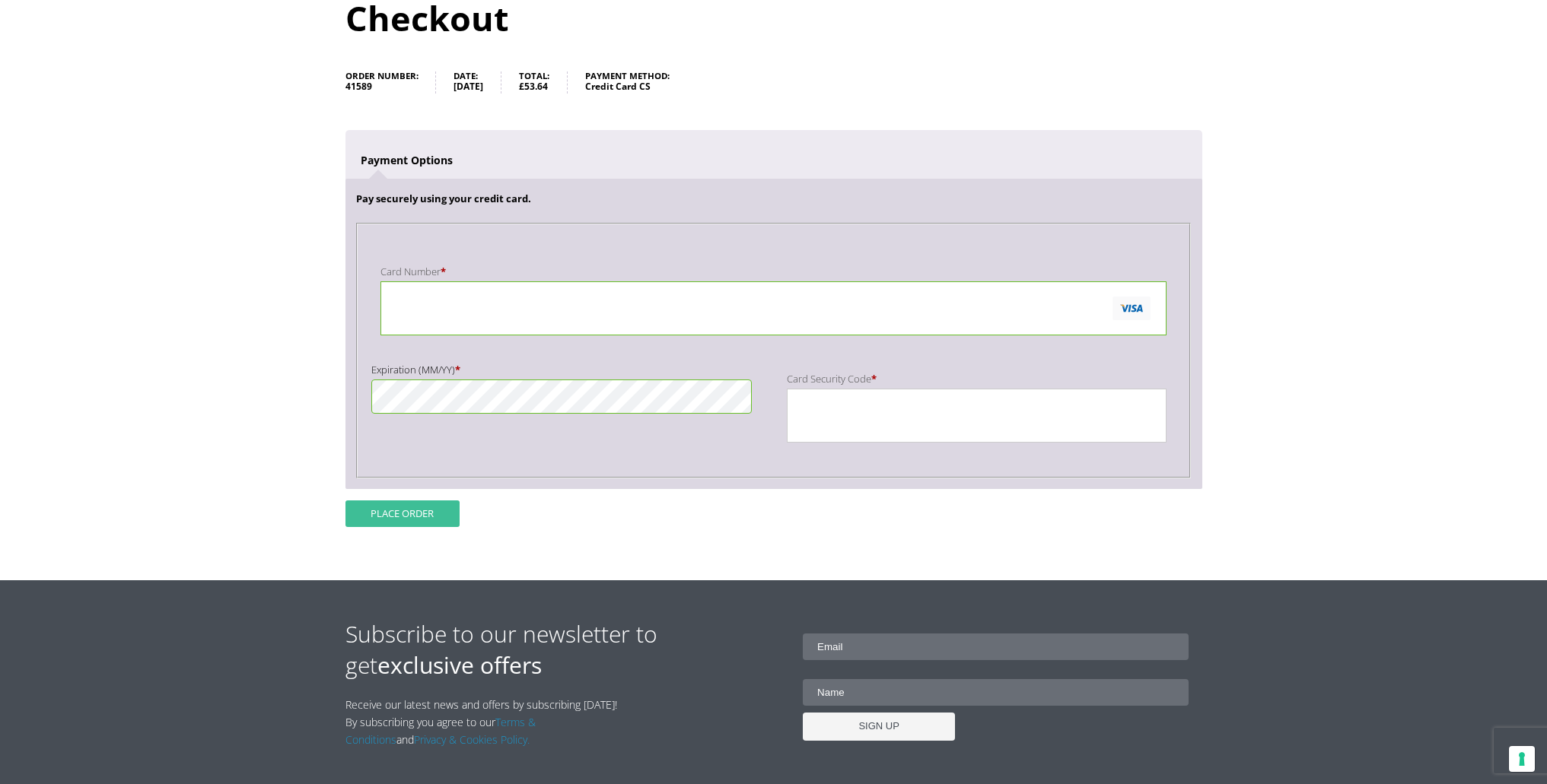
click at [401, 509] on button "Place order" at bounding box center [402, 514] width 114 height 26
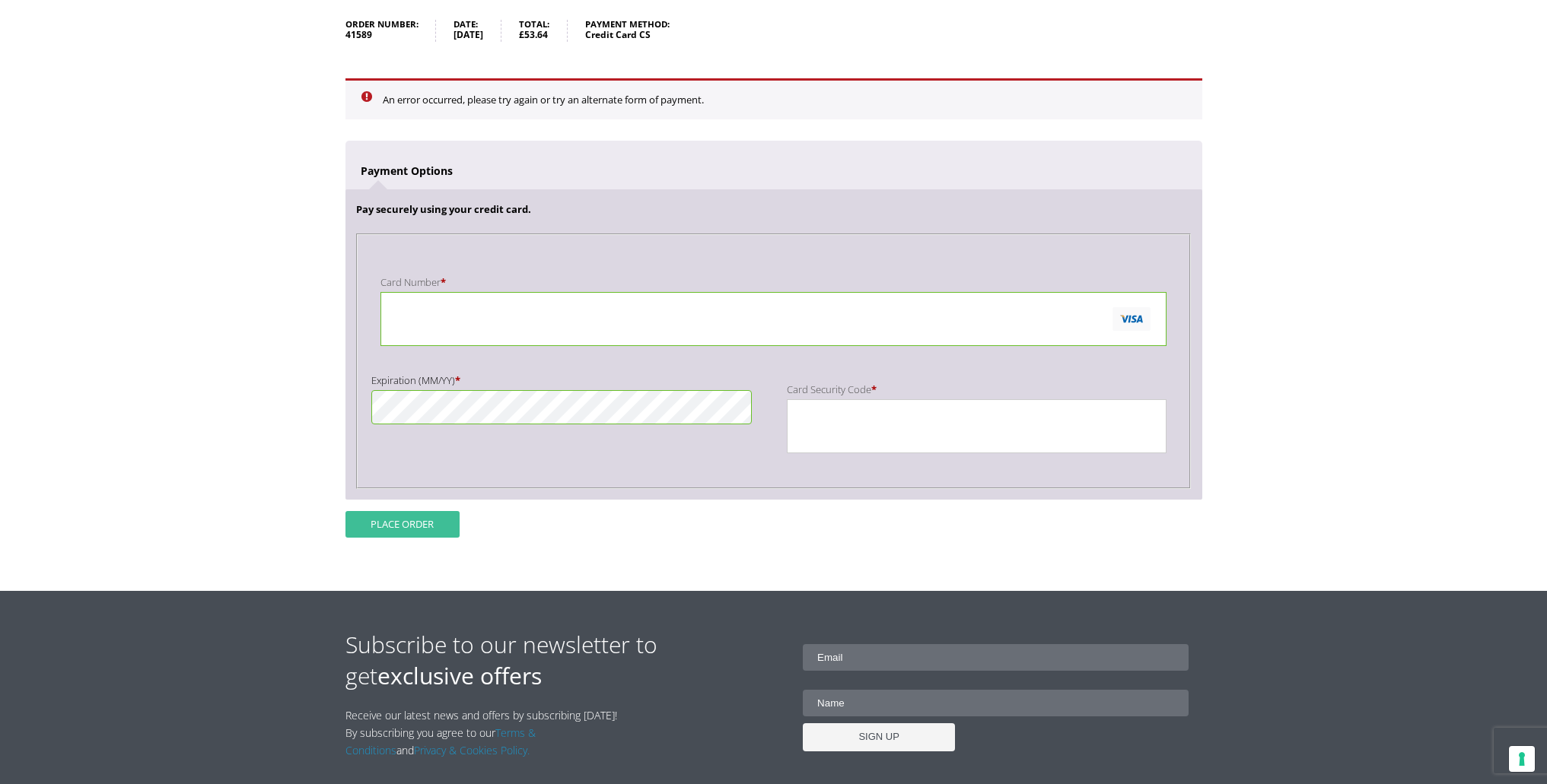
scroll to position [239, 0]
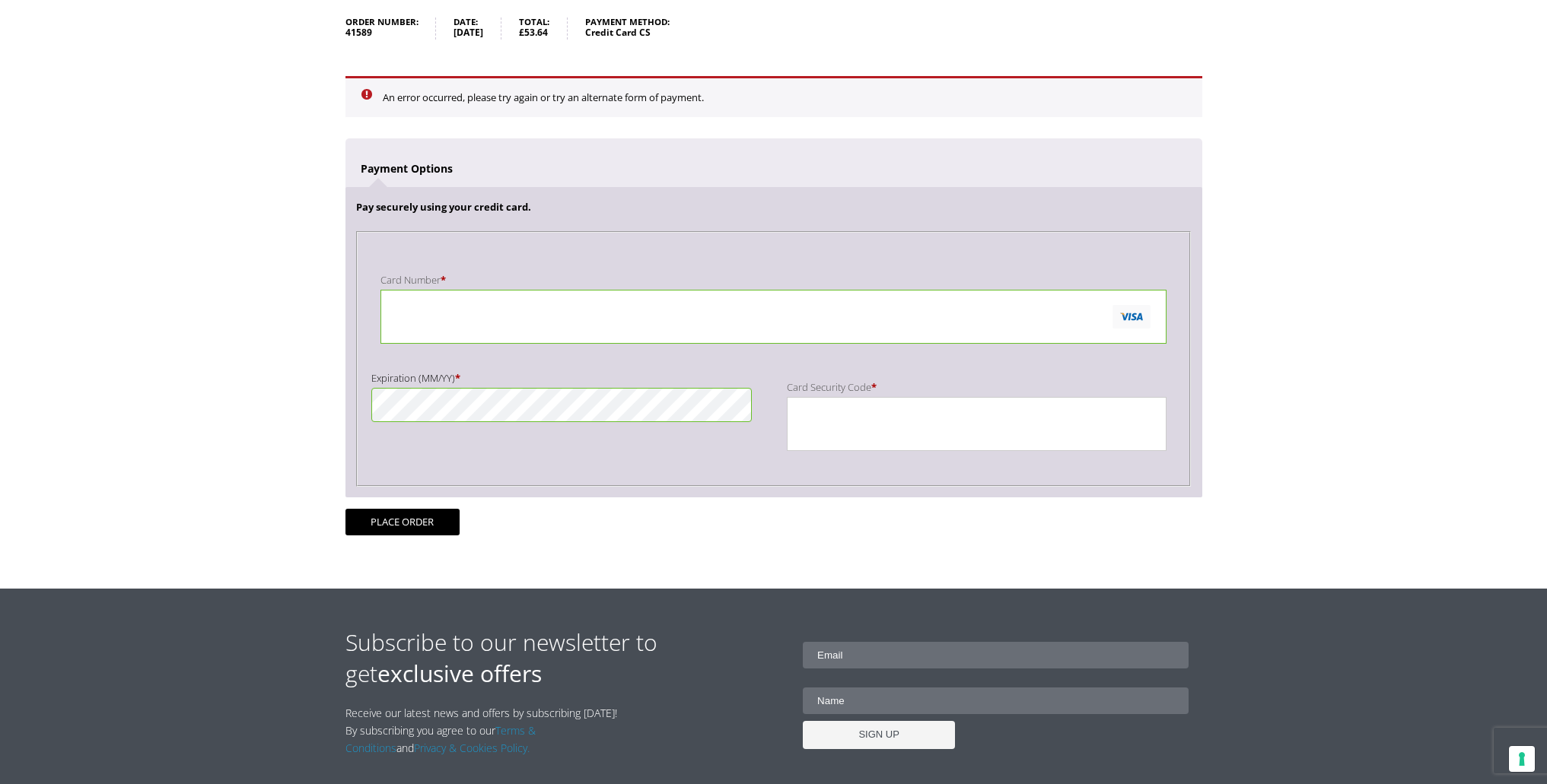
click at [1286, 444] on body "NEXT DAY DELIVERY * Exceptions Apply About Contact Customer Support My Account …" at bounding box center [773, 152] width 1547 height 784
click at [409, 524] on button "Place order" at bounding box center [402, 522] width 114 height 26
